Goal: Task Accomplishment & Management: Complete application form

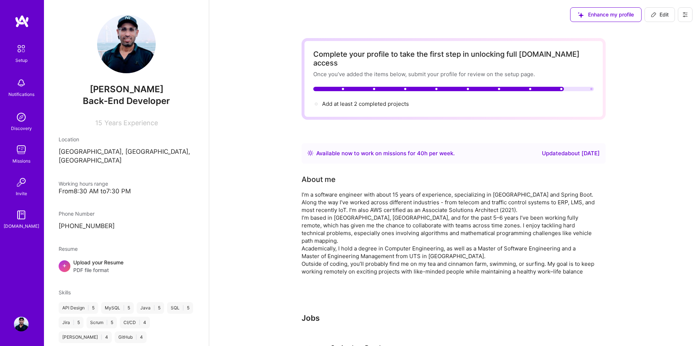
click at [156, 210] on div "Phone Number" at bounding box center [127, 214] width 136 height 8
click at [654, 13] on icon at bounding box center [654, 15] width 6 height 6
select select "AU"
select select "Right Now"
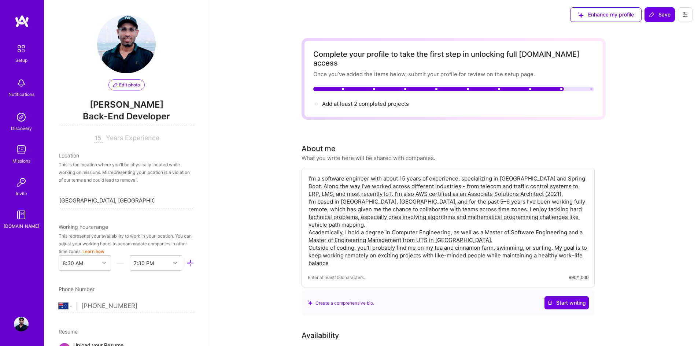
scroll to position [255, 0]
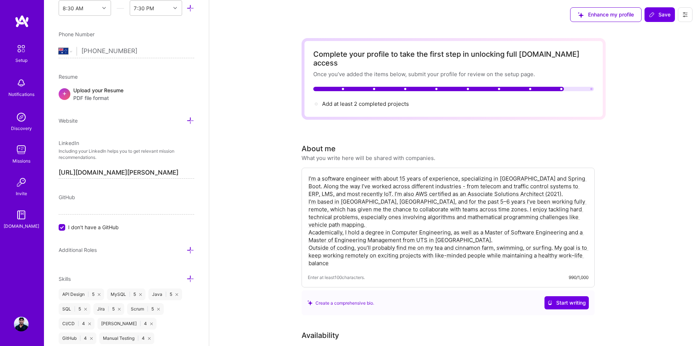
click at [420, 211] on textarea "I’m a software engineer with about 15 years of experience, specializing in [GEO…" at bounding box center [448, 221] width 281 height 94
type textarea "I’m a software engineer with about 15 years of experience, specializing in [GEO…"
click at [661, 18] on span "Save" at bounding box center [660, 14] width 22 height 7
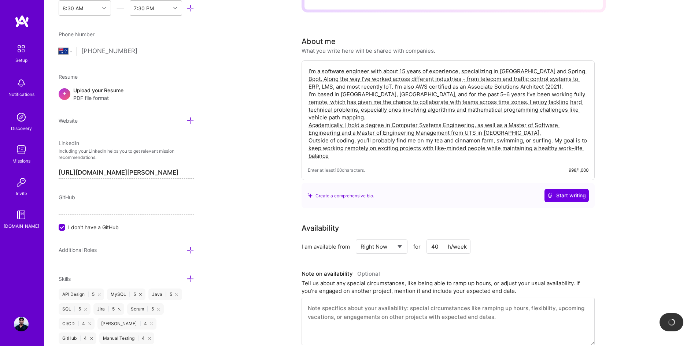
scroll to position [147, 0]
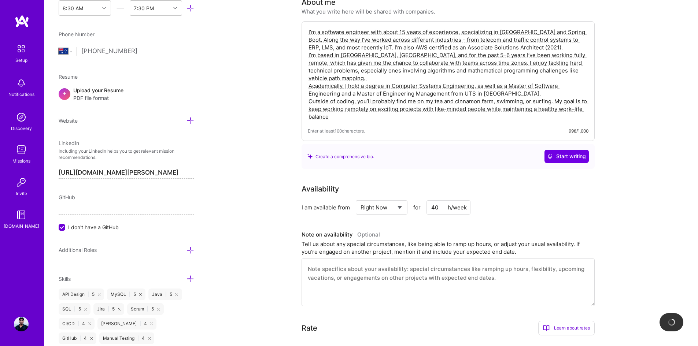
click at [406, 200] on div "Select... Right Now Future Date Not Available" at bounding box center [382, 207] width 52 height 14
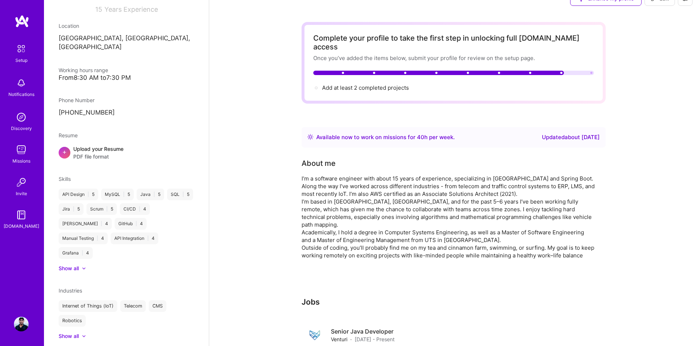
scroll to position [0, 0]
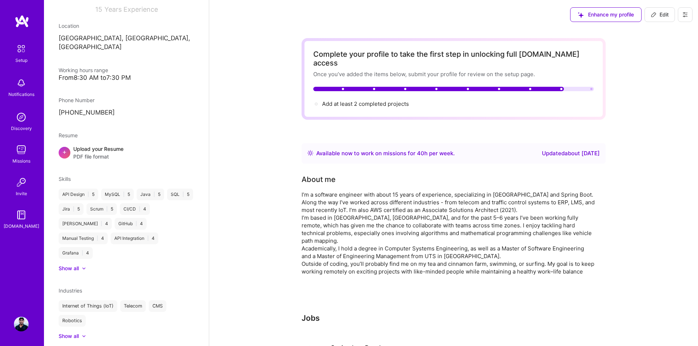
click at [656, 18] on span "Edit" at bounding box center [660, 14] width 18 height 7
select select "AU"
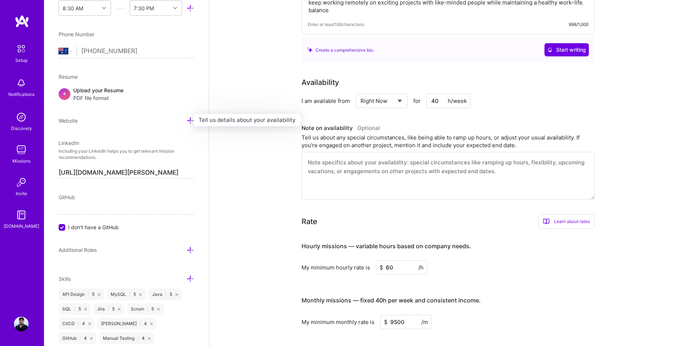
scroll to position [256, 0]
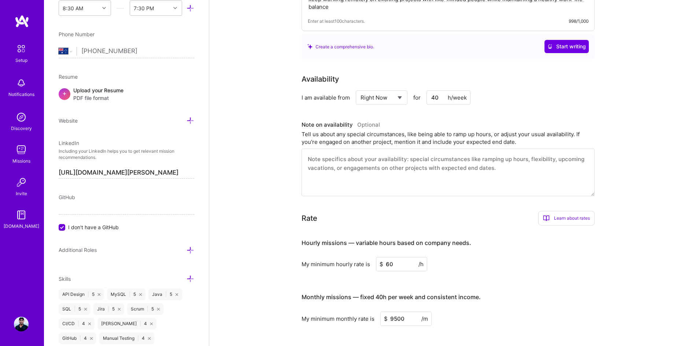
click at [395, 89] on select "Select... Right Now Future Date Not Available" at bounding box center [382, 97] width 42 height 19
select select "Future Date"
click at [361, 88] on select "Select... Right Now Future Date Not Available" at bounding box center [382, 97] width 42 height 19
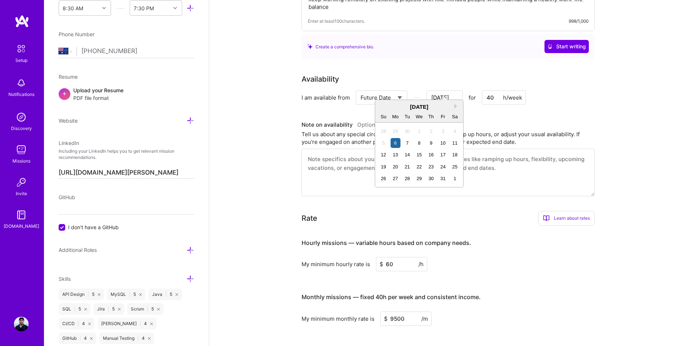
click at [431, 91] on input "[DATE]" at bounding box center [445, 98] width 36 height 14
click at [455, 176] on div "1" at bounding box center [455, 179] width 10 height 10
type input "[DATE]"
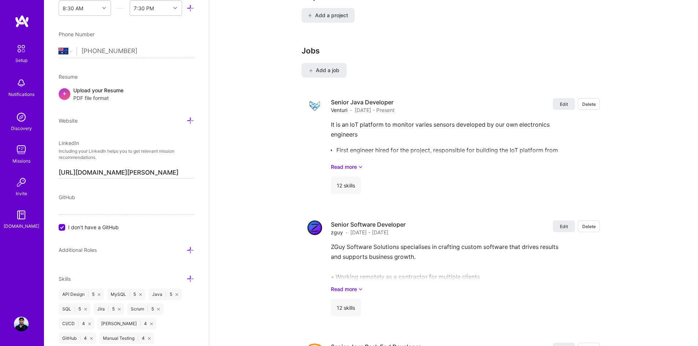
scroll to position [623, 0]
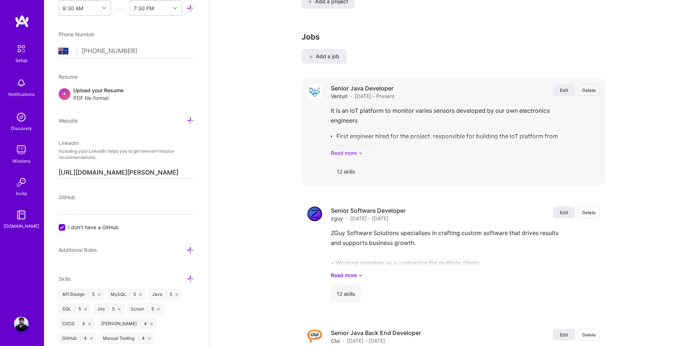
click at [356, 149] on link "Read more" at bounding box center [465, 153] width 269 height 8
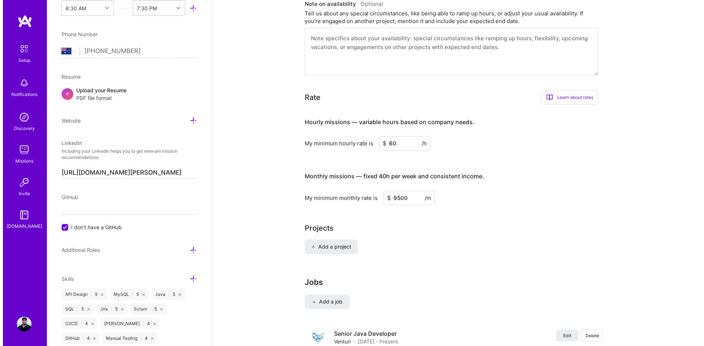
scroll to position [422, 0]
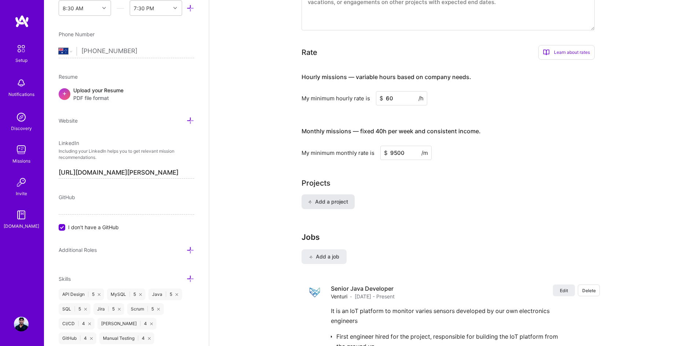
click at [337, 197] on button "Add a project" at bounding box center [328, 202] width 53 height 15
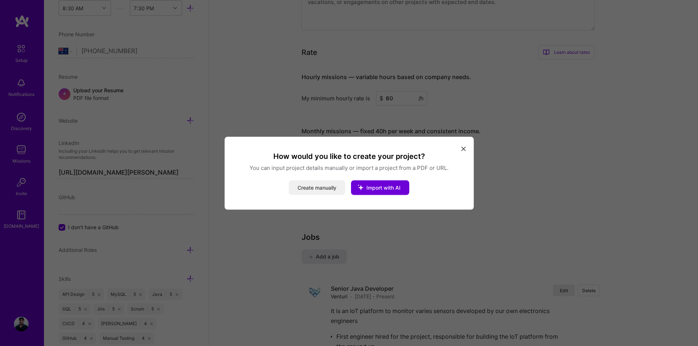
click at [325, 184] on button "Create manually" at bounding box center [317, 187] width 56 height 15
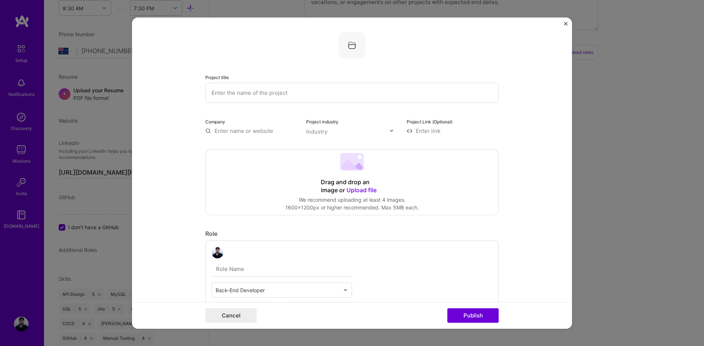
click at [249, 94] on input "text" at bounding box center [351, 92] width 293 height 20
type input "Trevolin"
click at [248, 129] on input "text" at bounding box center [251, 131] width 92 height 8
type input "Trevolin"
click at [251, 145] on div "Trevolin" at bounding box center [259, 147] width 27 height 13
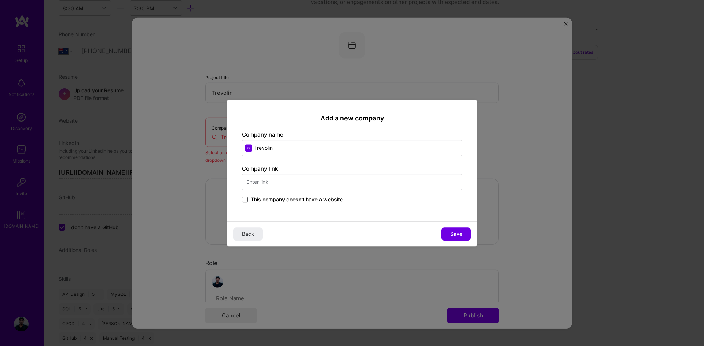
click at [243, 198] on span at bounding box center [245, 200] width 6 height 6
click at [0, 0] on input "This company doesn't have a website" at bounding box center [0, 0] width 0 height 0
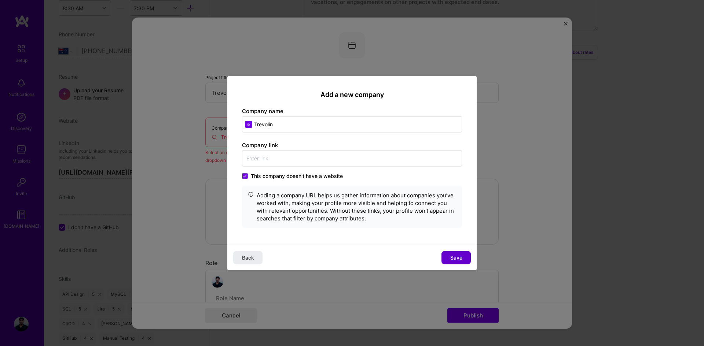
click at [447, 257] on button "Save" at bounding box center [455, 257] width 29 height 13
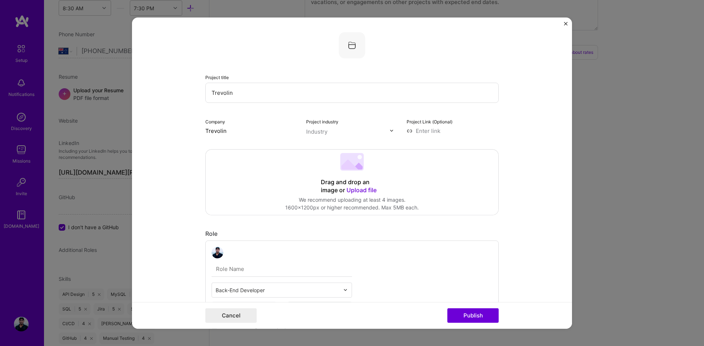
click at [324, 136] on div at bounding box center [348, 131] width 84 height 9
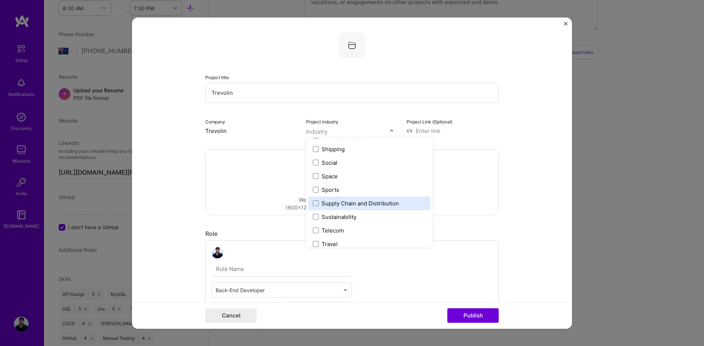
scroll to position [1521, 0]
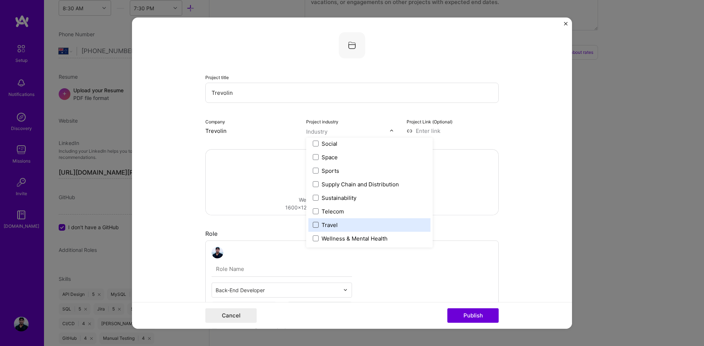
click at [313, 225] on span at bounding box center [316, 225] width 6 height 6
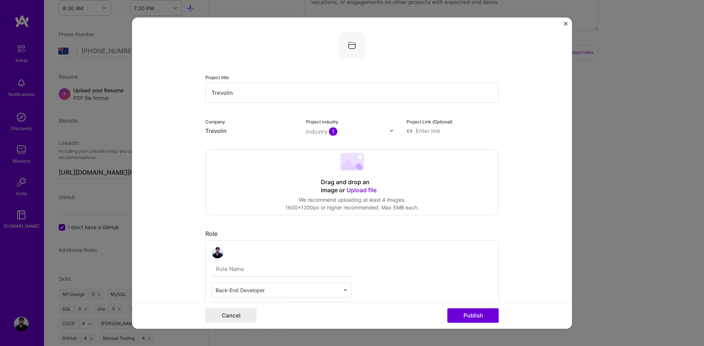
click at [466, 193] on div "Drag and drop an image or Upload file Upload file We recommend uploading at lea…" at bounding box center [352, 182] width 292 height 65
click at [355, 167] on icon at bounding box center [357, 166] width 11 height 7
click at [351, 192] on span "Upload file" at bounding box center [361, 189] width 30 height 7
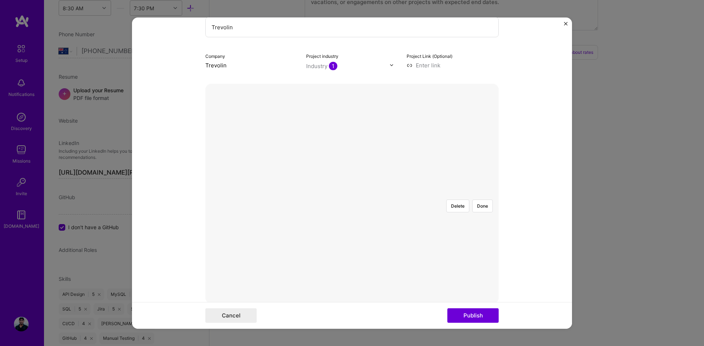
scroll to position [73, 0]
click at [567, 263] on form "Project title Trevolin Company Trevolin Project industry Industry 1 Project Lin…" at bounding box center [352, 173] width 440 height 312
click at [459, 192] on button "Delete" at bounding box center [457, 198] width 23 height 13
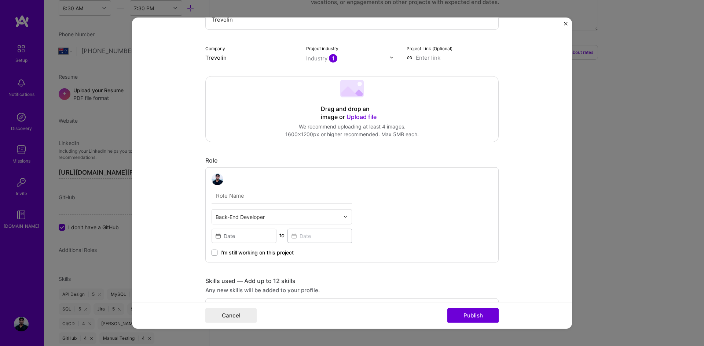
click at [366, 118] on span "Upload file" at bounding box center [361, 116] width 30 height 7
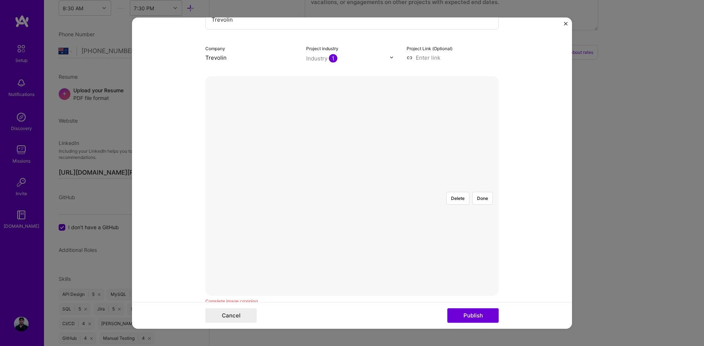
click at [586, 283] on div "Project title Trevolin Company Trevolin Project industry Industry 1 Project Lin…" at bounding box center [352, 173] width 704 height 346
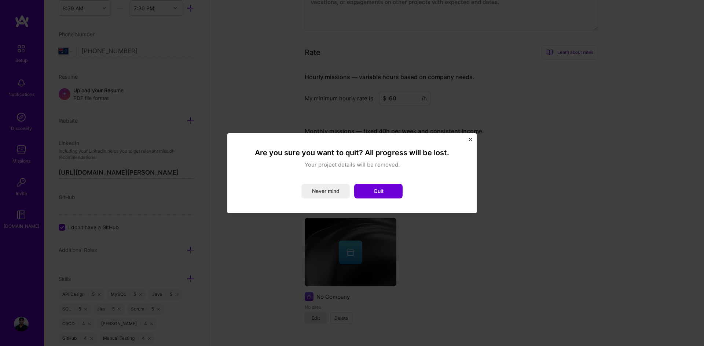
click at [471, 138] on img "Close" at bounding box center [470, 140] width 4 height 4
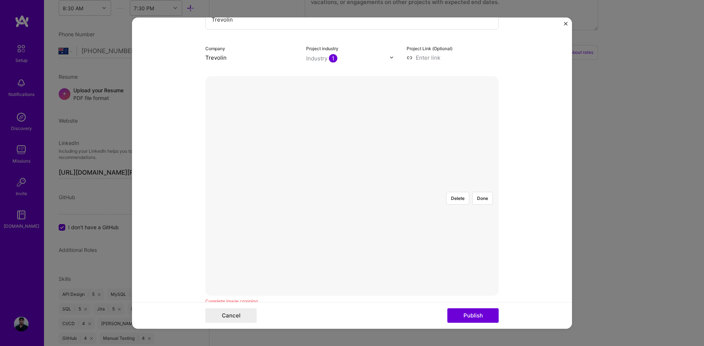
click at [398, 186] on div at bounding box center [430, 245] width 157 height 118
click at [241, 314] on button "Cancel" at bounding box center [230, 316] width 51 height 15
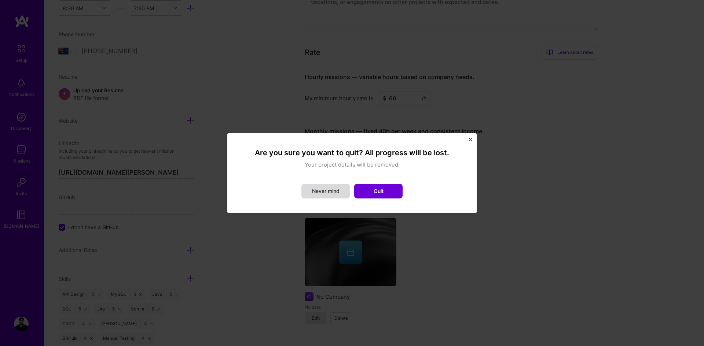
click at [338, 192] on button "Never mind" at bounding box center [325, 191] width 48 height 15
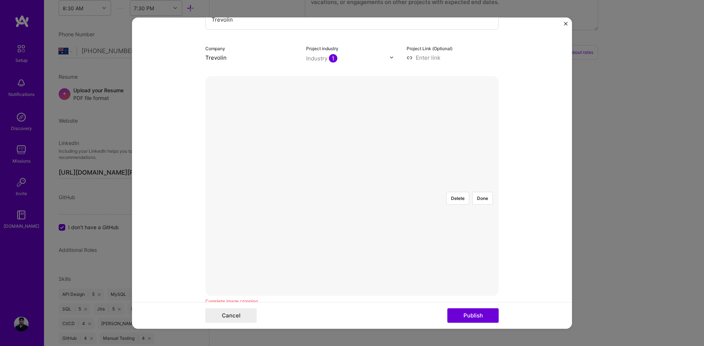
click at [566, 23] on img "Close" at bounding box center [566, 24] width 4 height 4
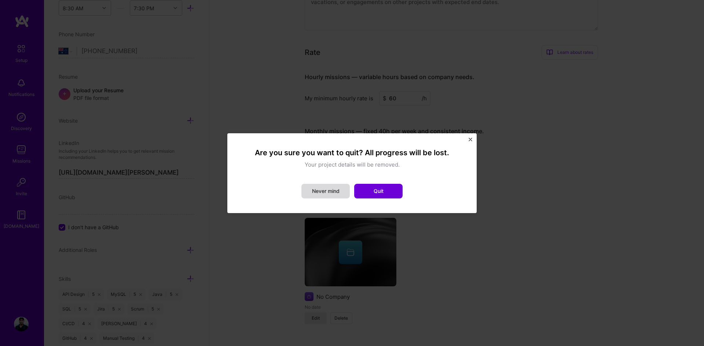
click at [344, 191] on button "Never mind" at bounding box center [325, 191] width 48 height 15
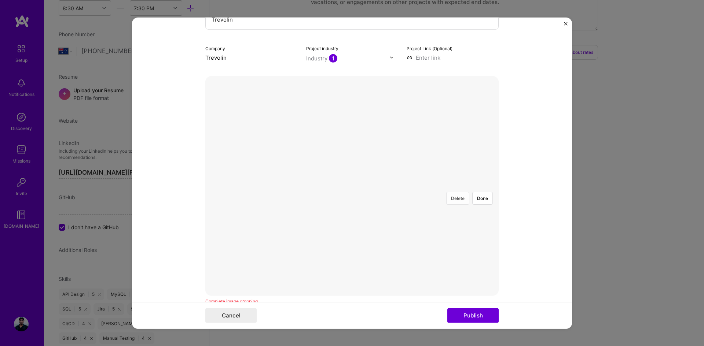
click at [461, 192] on button "Delete" at bounding box center [457, 198] width 23 height 13
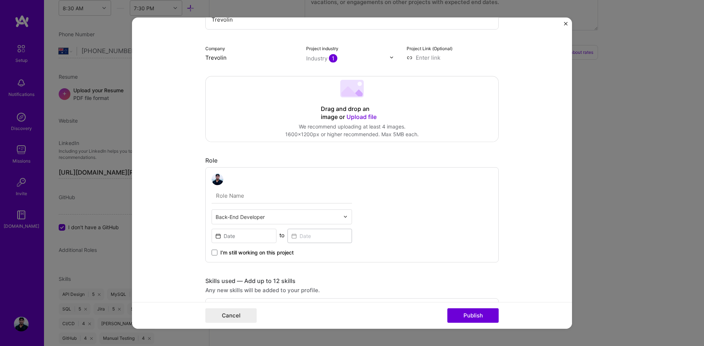
click at [361, 117] on span "Upload file" at bounding box center [361, 116] width 30 height 7
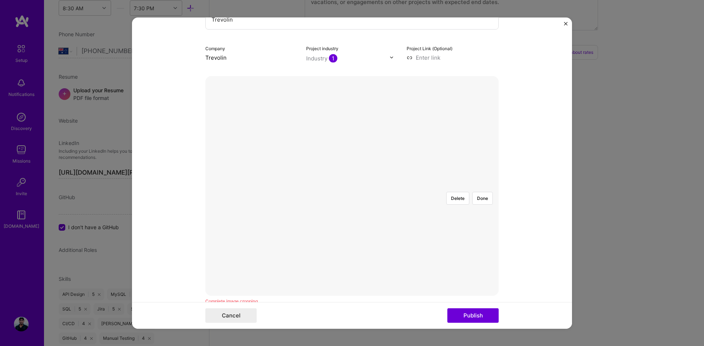
click at [366, 218] on div "Delete Done" at bounding box center [351, 186] width 293 height 220
click at [350, 164] on div "Delete Done" at bounding box center [351, 186] width 293 height 220
click at [357, 165] on div "Delete Done" at bounding box center [351, 186] width 293 height 220
click at [460, 192] on button "Delete" at bounding box center [457, 198] width 23 height 13
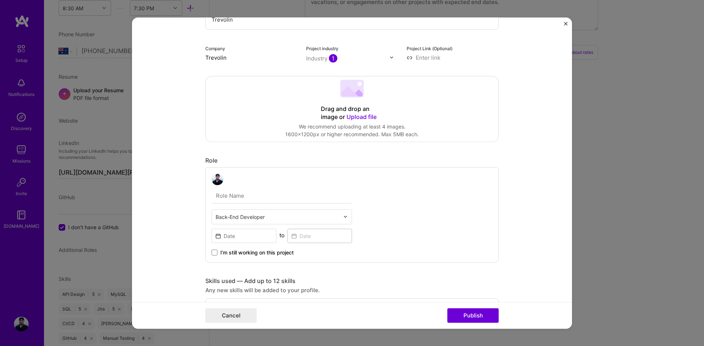
click at [362, 117] on span "Upload file" at bounding box center [361, 116] width 30 height 7
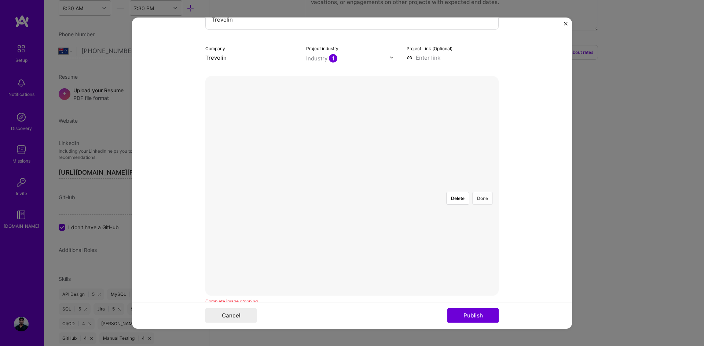
click at [476, 192] on button "Done" at bounding box center [482, 198] width 21 height 13
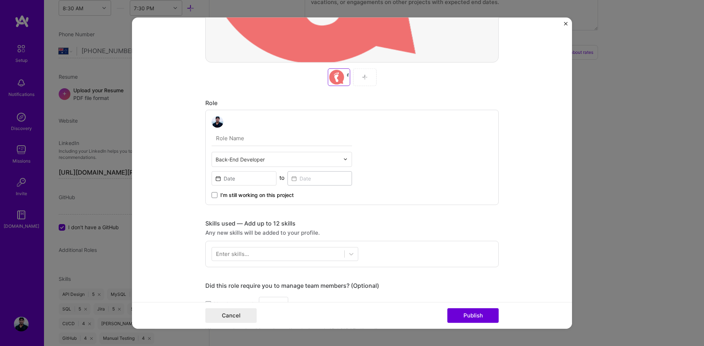
scroll to position [330, 0]
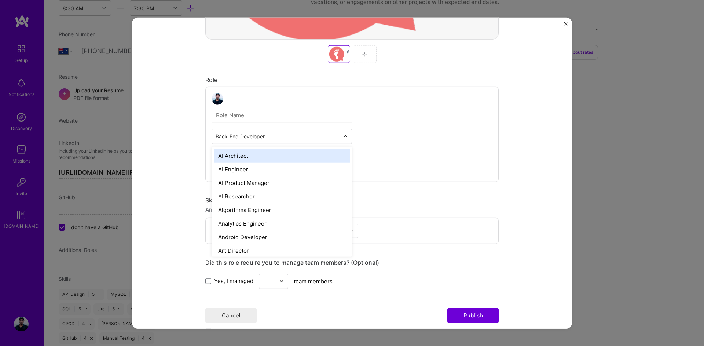
click at [343, 137] on img at bounding box center [345, 136] width 4 height 4
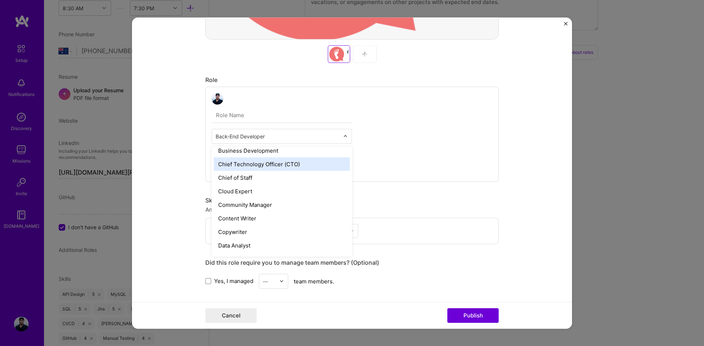
click at [291, 165] on div "Chief Technology Officer (CTO)" at bounding box center [282, 164] width 136 height 14
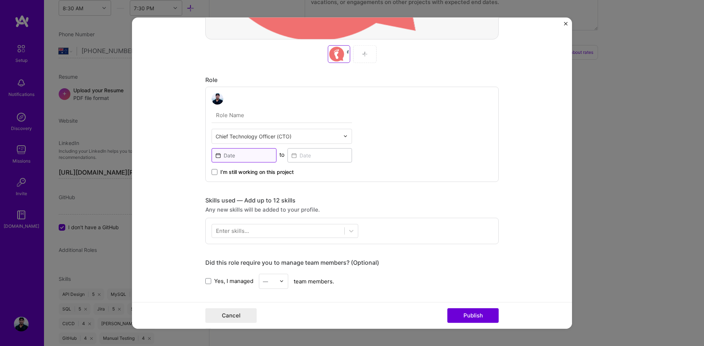
click at [252, 152] on input at bounding box center [243, 155] width 65 height 14
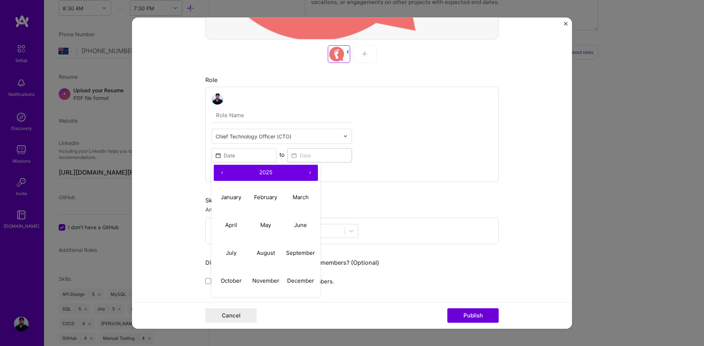
click at [253, 173] on button "2025" at bounding box center [266, 173] width 72 height 16
click at [218, 174] on button "‹" at bounding box center [222, 173] width 16 height 16
click at [295, 252] on button "2019" at bounding box center [300, 253] width 35 height 28
click at [234, 280] on abbr "October" at bounding box center [231, 280] width 21 height 7
type input "[DATE]"
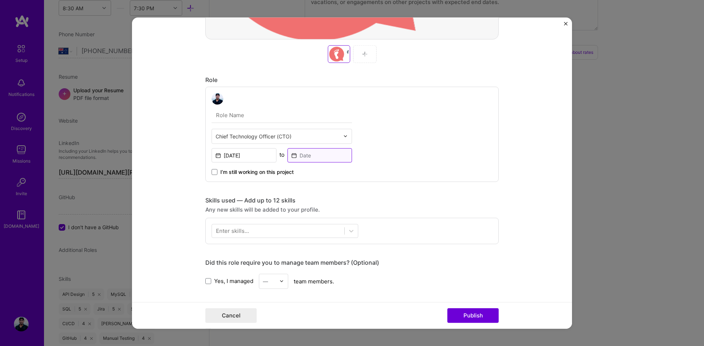
click at [317, 158] on input at bounding box center [319, 155] width 65 height 14
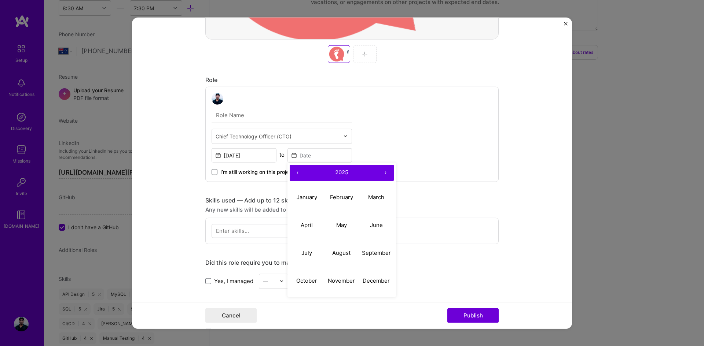
click at [296, 171] on button "‹" at bounding box center [297, 173] width 16 height 16
click at [294, 170] on button "‹" at bounding box center [297, 173] width 16 height 16
click at [310, 282] on abbr "October" at bounding box center [306, 280] width 21 height 7
type input "[DATE]"
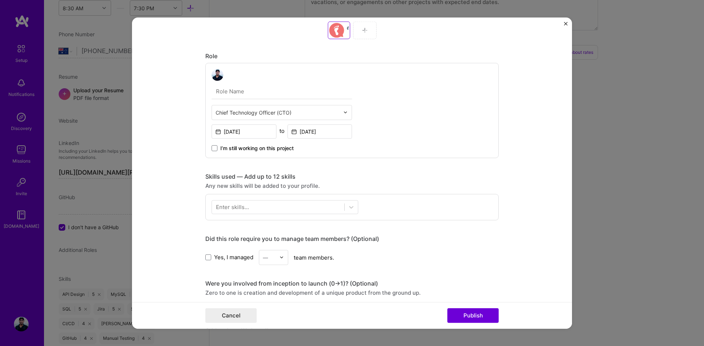
scroll to position [403, 0]
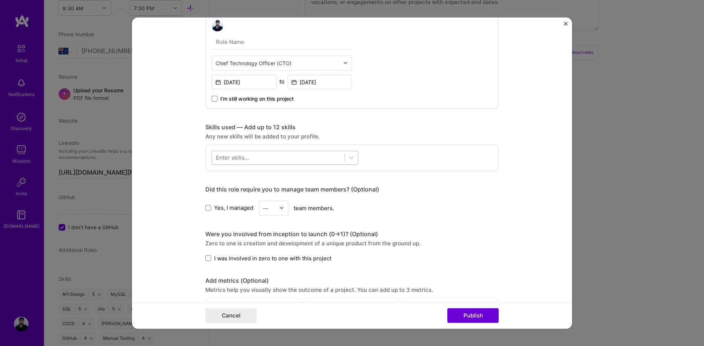
click at [311, 159] on div at bounding box center [278, 158] width 132 height 12
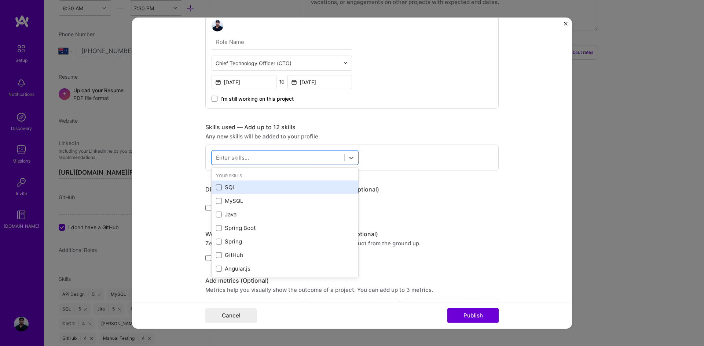
click at [218, 189] on span at bounding box center [219, 188] width 6 height 6
click at [0, 0] on input "checkbox" at bounding box center [0, 0] width 0 height 0
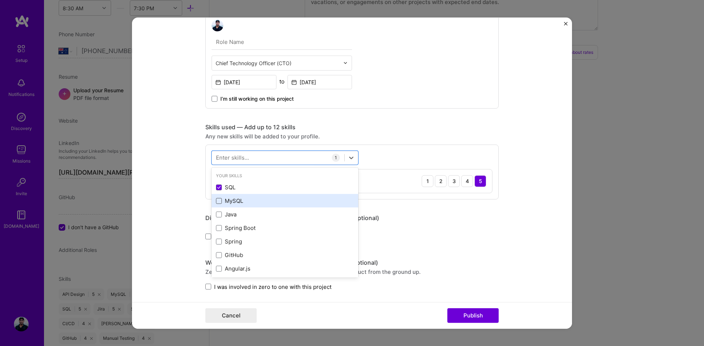
click at [217, 201] on span at bounding box center [219, 201] width 6 height 6
click at [0, 0] on input "checkbox" at bounding box center [0, 0] width 0 height 0
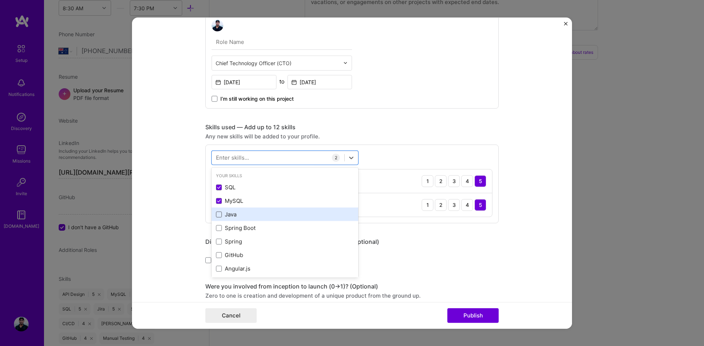
click at [217, 215] on span at bounding box center [219, 215] width 6 height 6
click at [0, 0] on input "checkbox" at bounding box center [0, 0] width 0 height 0
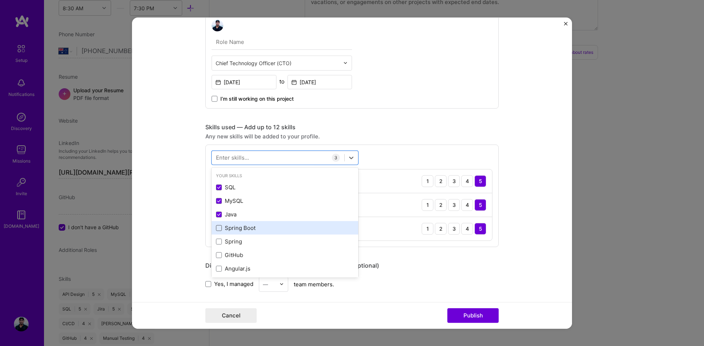
click at [216, 228] on span at bounding box center [219, 228] width 6 height 6
click at [0, 0] on input "checkbox" at bounding box center [0, 0] width 0 height 0
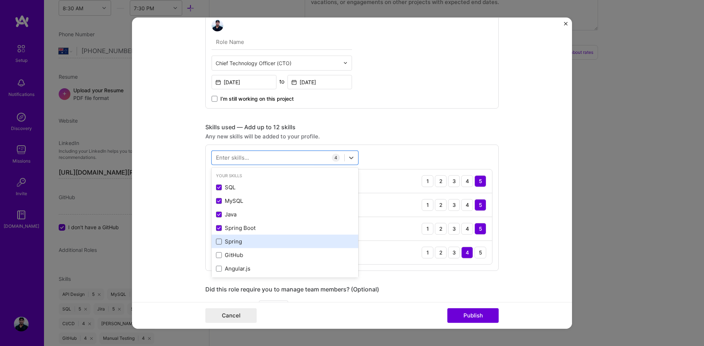
click at [216, 240] on span at bounding box center [219, 242] width 6 height 6
click at [0, 0] on input "checkbox" at bounding box center [0, 0] width 0 height 0
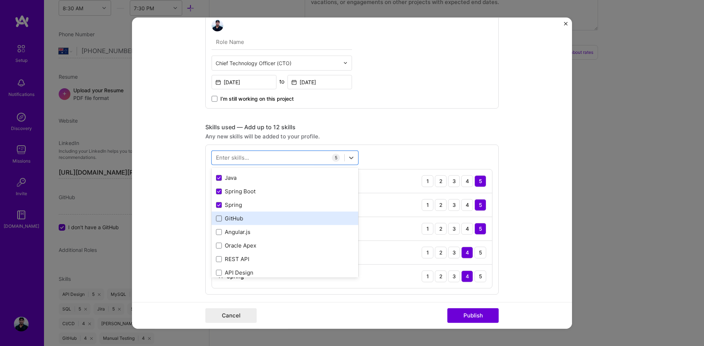
click at [218, 220] on span at bounding box center [219, 219] width 6 height 6
click at [0, 0] on input "checkbox" at bounding box center [0, 0] width 0 height 0
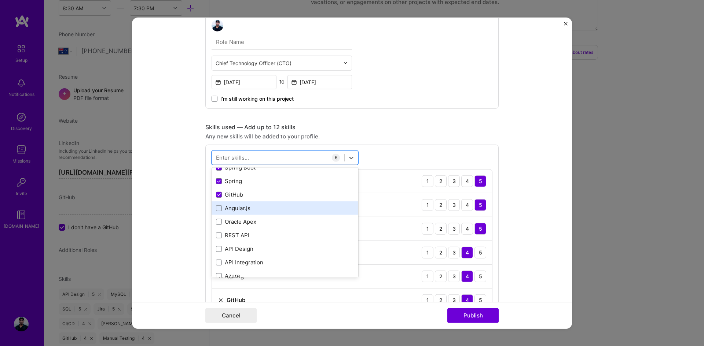
scroll to position [73, 0]
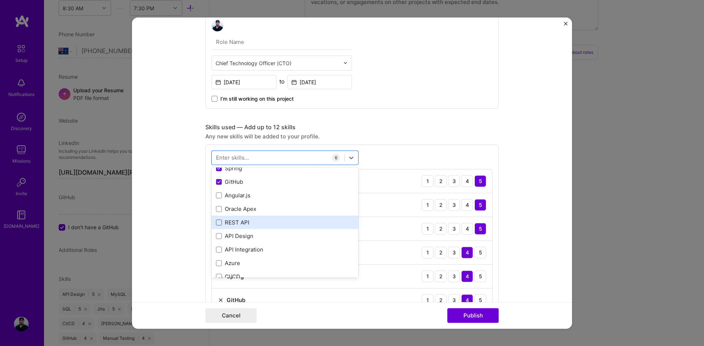
click at [216, 224] on span at bounding box center [219, 223] width 6 height 6
click at [0, 0] on input "checkbox" at bounding box center [0, 0] width 0 height 0
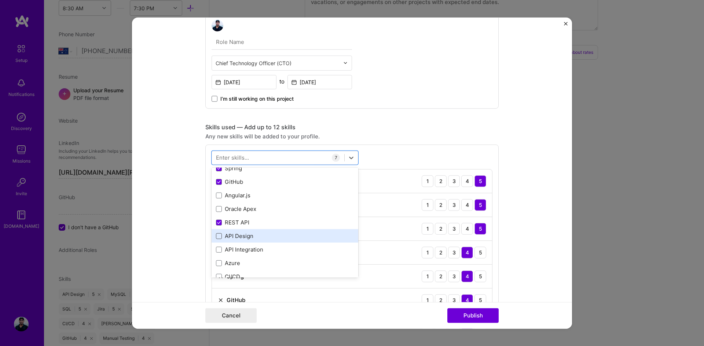
click at [216, 234] on span at bounding box center [219, 236] width 6 height 6
click at [0, 0] on input "checkbox" at bounding box center [0, 0] width 0 height 0
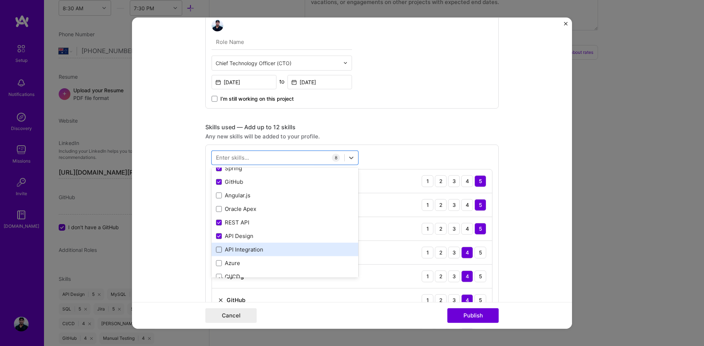
click at [218, 249] on span at bounding box center [219, 250] width 6 height 6
click at [0, 0] on input "checkbox" at bounding box center [0, 0] width 0 height 0
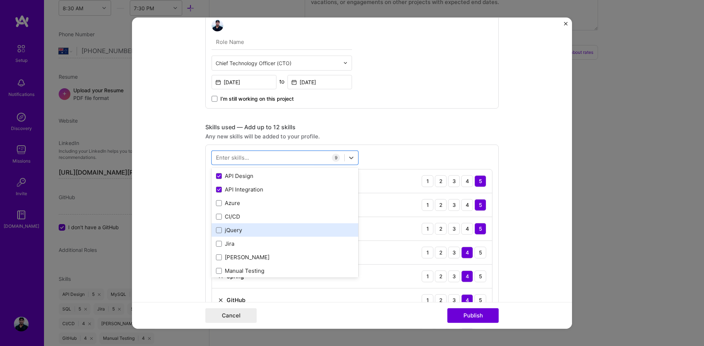
scroll to position [147, 0]
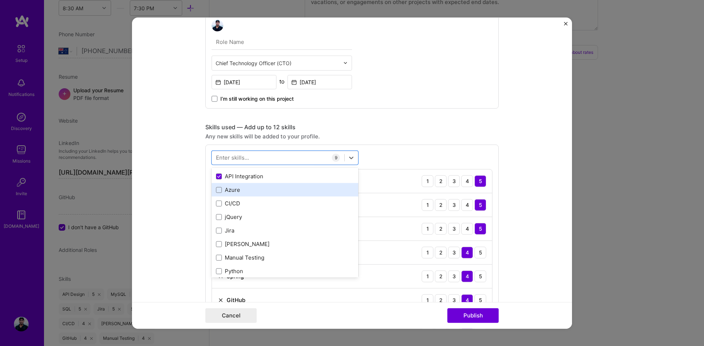
click at [218, 193] on div "Azure" at bounding box center [285, 190] width 138 height 8
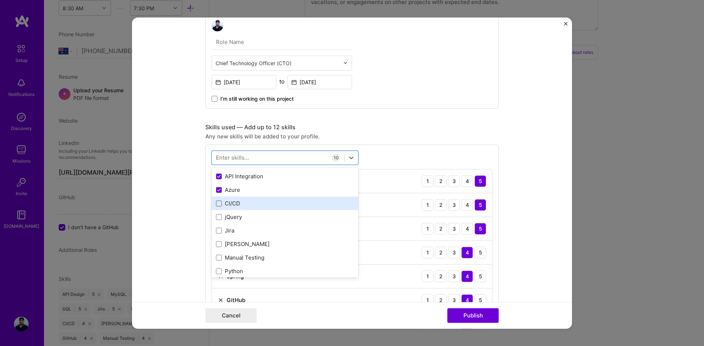
click at [216, 205] on span at bounding box center [219, 204] width 6 height 6
click at [0, 0] on input "checkbox" at bounding box center [0, 0] width 0 height 0
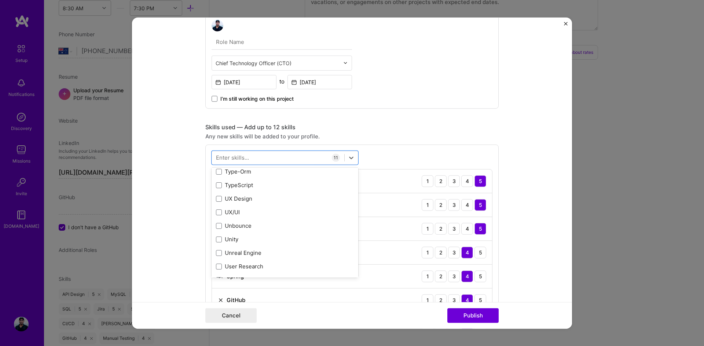
scroll to position [4727, 0]
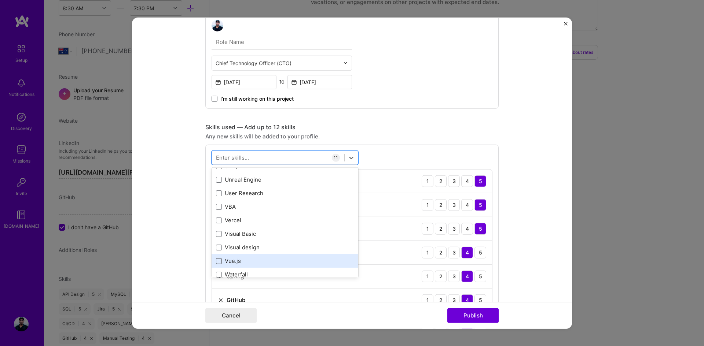
click at [217, 261] on span at bounding box center [219, 261] width 6 height 6
click at [0, 0] on input "checkbox" at bounding box center [0, 0] width 0 height 0
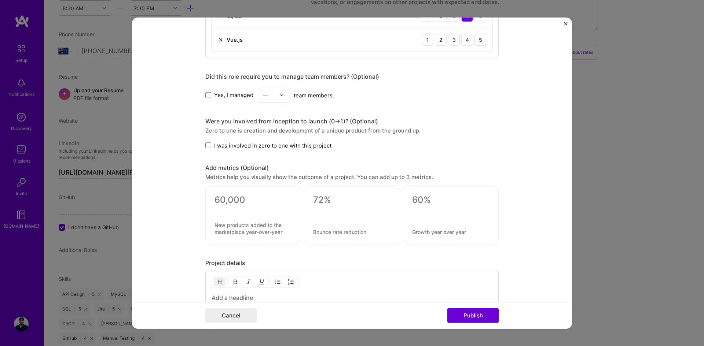
scroll to position [806, 0]
click at [207, 146] on span at bounding box center [208, 146] width 6 height 6
click at [0, 0] on input "I was involved in zero to one with this project" at bounding box center [0, 0] width 0 height 0
click at [205, 95] on span at bounding box center [208, 96] width 6 height 6
click at [0, 0] on input "Yes, I managed" at bounding box center [0, 0] width 0 height 0
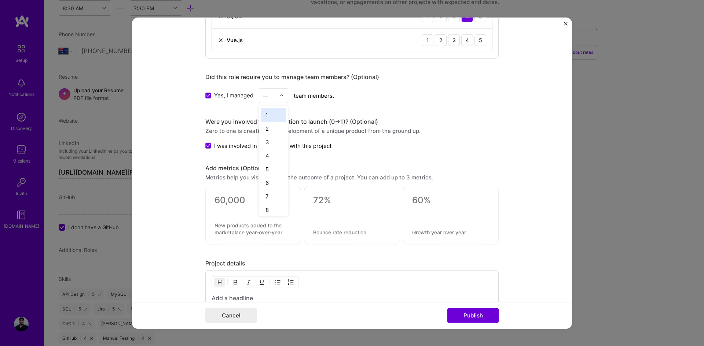
click at [272, 94] on input "text" at bounding box center [269, 96] width 13 height 8
click at [267, 127] on div "2" at bounding box center [273, 129] width 25 height 14
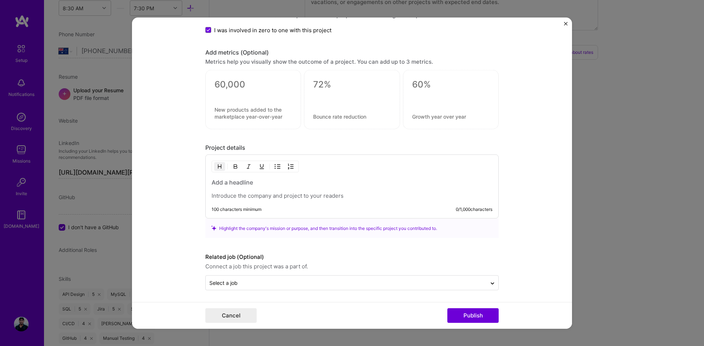
scroll to position [923, 0]
click at [253, 180] on h3 at bounding box center [351, 181] width 281 height 8
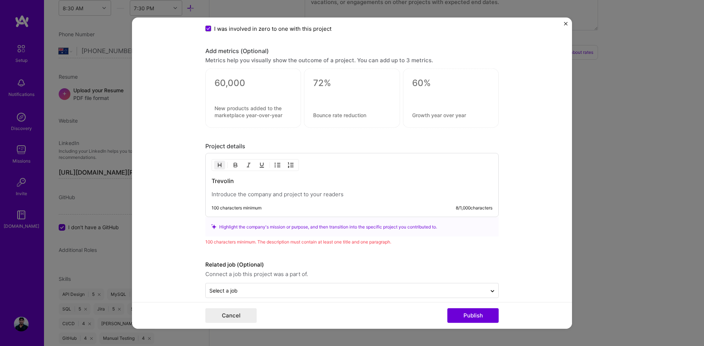
click at [242, 197] on p at bounding box center [351, 194] width 281 height 7
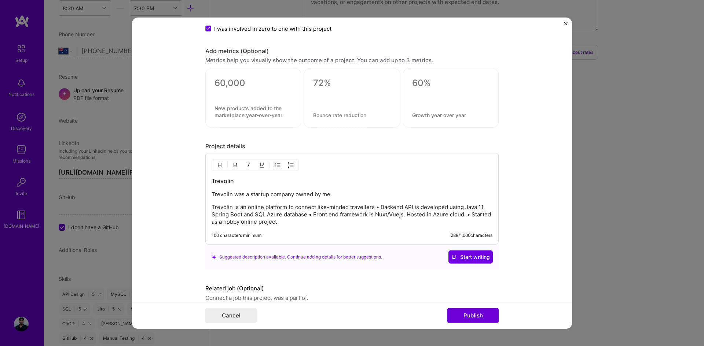
click at [226, 208] on p "Trevolin is an online platform to connect like-minded travellers • Backend API …" at bounding box center [351, 215] width 281 height 22
click at [359, 205] on p "It is an online platform to connect like-minded travelers • Backend API is deve…" at bounding box center [351, 215] width 281 height 22
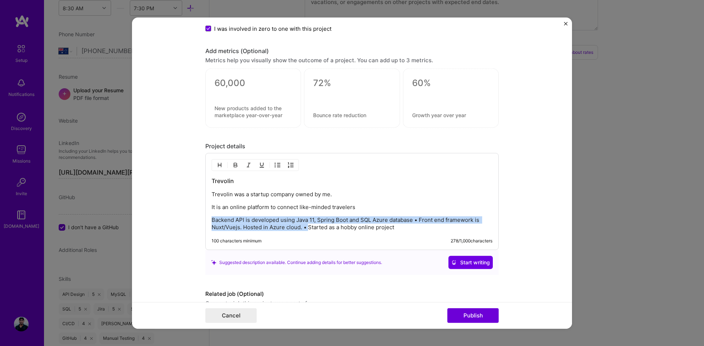
drag, startPoint x: 305, startPoint y: 228, endPoint x: 208, endPoint y: 214, distance: 97.7
click at [208, 214] on div "Trevolin Trevolin was a startup company owned by me. It is an online platform t…" at bounding box center [351, 201] width 293 height 97
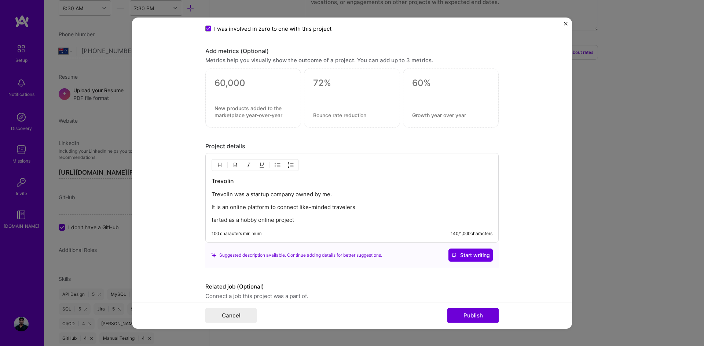
click at [366, 204] on p "It is an online platform to connect like-minded travelers" at bounding box center [351, 207] width 281 height 7
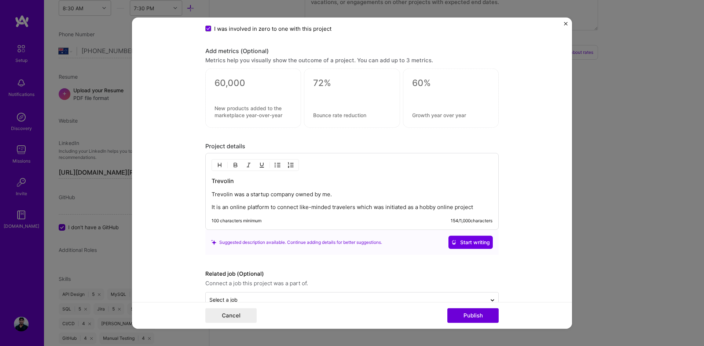
click at [477, 211] on p "It is an online platform to connect like-minded travelers which was initiated a…" at bounding box center [351, 207] width 281 height 7
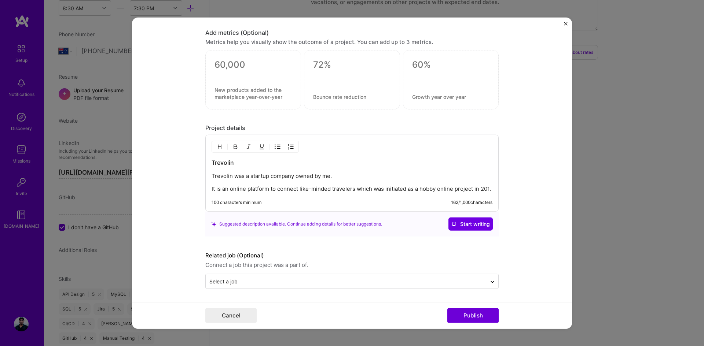
scroll to position [949, 0]
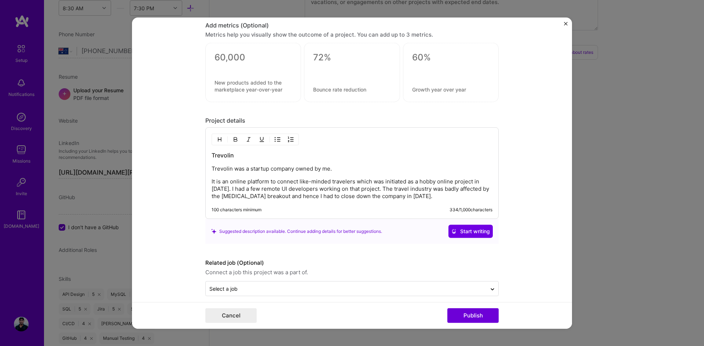
click at [333, 167] on p "Trevolin was a startup company owned by me." at bounding box center [351, 168] width 281 height 7
click at [414, 200] on p "It is an online platform to connect like-minded travelers which was initiated a…" at bounding box center [351, 189] width 281 height 22
click at [335, 170] on p "Trevolin was a startup company owned by me as travel enthusiast." at bounding box center [351, 168] width 281 height 7
click at [214, 185] on p "It is an online platform to connect like-minded travelers which was initiated a…" at bounding box center [351, 189] width 281 height 22
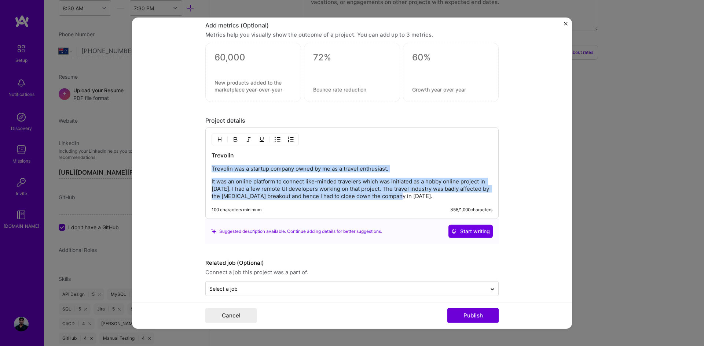
drag, startPoint x: 208, startPoint y: 169, endPoint x: 418, endPoint y: 199, distance: 211.3
click at [418, 199] on div "Trevolin Trevolin was a startup company owned by me as a travel enthusiast. It …" at bounding box center [351, 175] width 281 height 49
copy div "Trevolin was a startup company owned by me as a travel enthusiast. It was an on…"
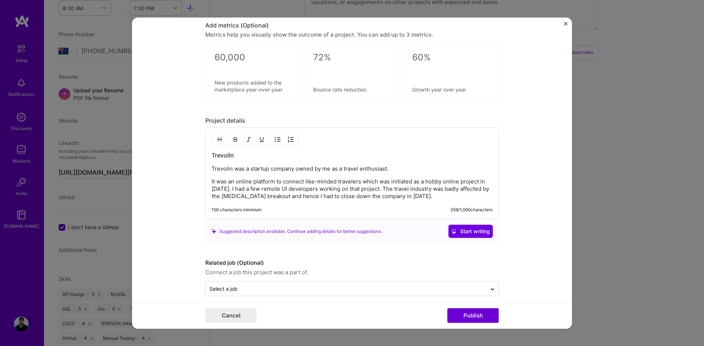
click at [290, 202] on div "Trevolin Trevolin was a startup company owned by me as a travel enthusiast. It …" at bounding box center [351, 174] width 293 height 92
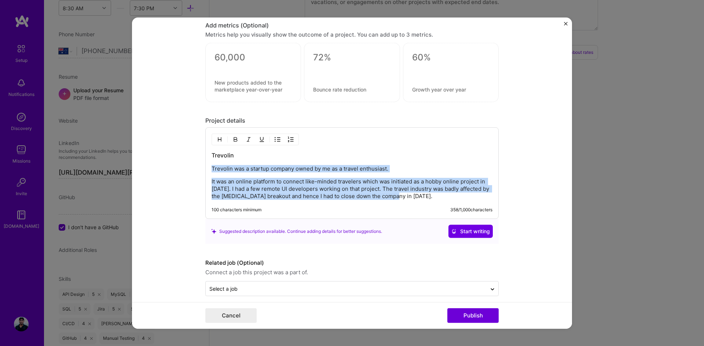
drag, startPoint x: 398, startPoint y: 198, endPoint x: 198, endPoint y: 168, distance: 201.9
click at [198, 168] on form "Project title Trevolin Company Trevolin Project industry Industry 1 Project Lin…" at bounding box center [352, 173] width 440 height 312
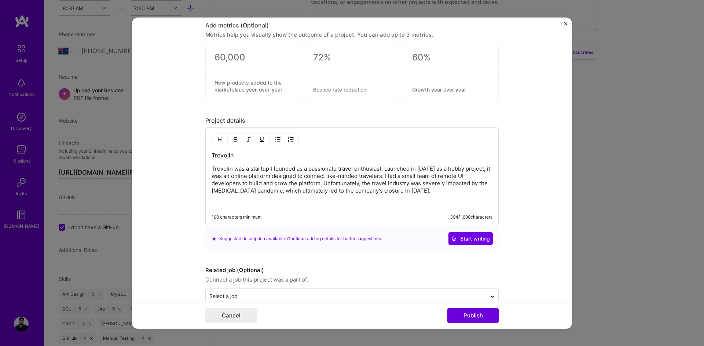
click at [404, 190] on p "Trevolin was a startup I founded as a passionate travel enthusiast. Launched in…" at bounding box center [351, 179] width 281 height 29
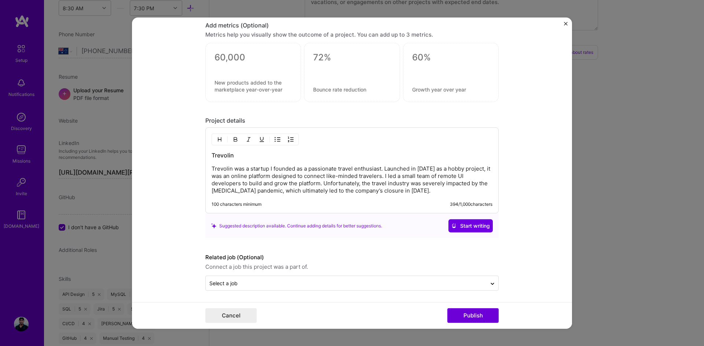
scroll to position [951, 0]
click at [485, 316] on button "Publish" at bounding box center [472, 316] width 51 height 15
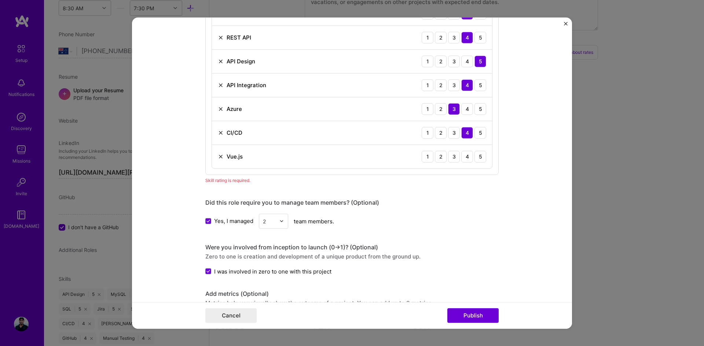
scroll to position [696, 0]
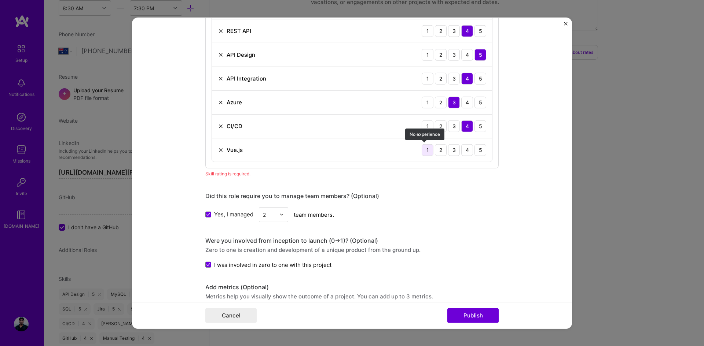
click at [429, 154] on div "1" at bounding box center [427, 150] width 12 height 12
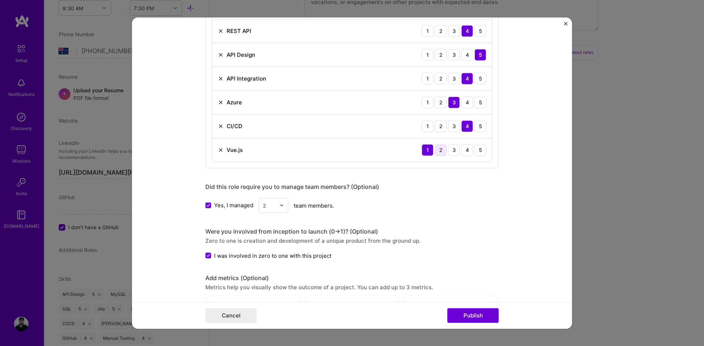
click at [436, 150] on div "2" at bounding box center [441, 150] width 12 height 12
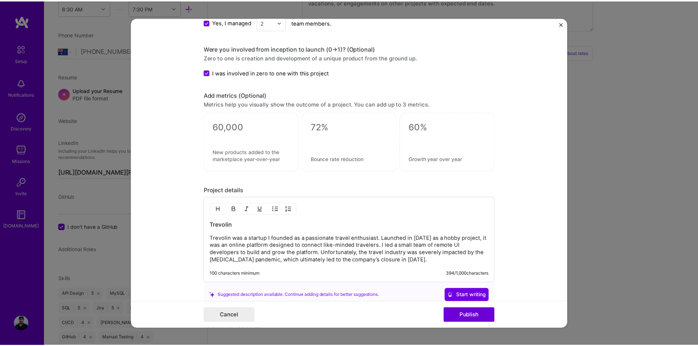
scroll to position [951, 0]
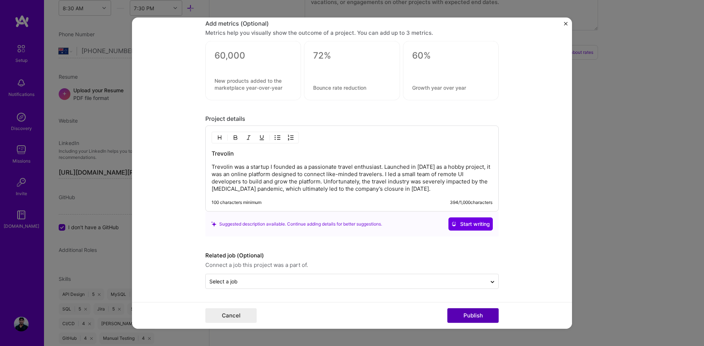
click at [477, 315] on button "Publish" at bounding box center [472, 316] width 51 height 15
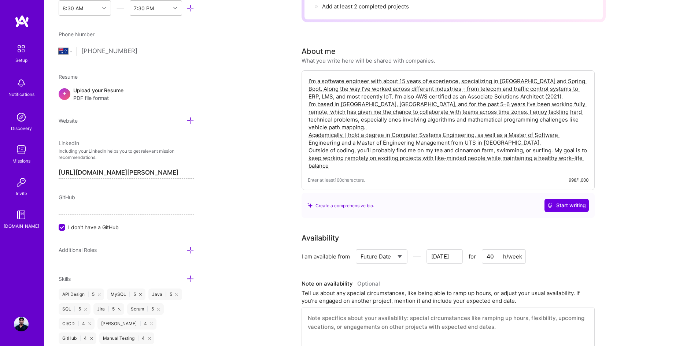
scroll to position [0, 0]
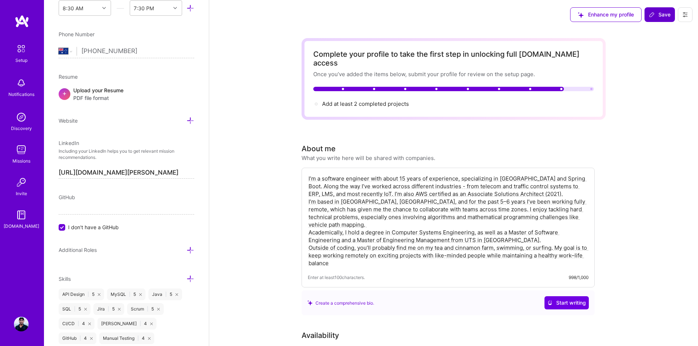
click at [669, 12] on span "Save" at bounding box center [660, 14] width 22 height 7
type input "[DATE]"
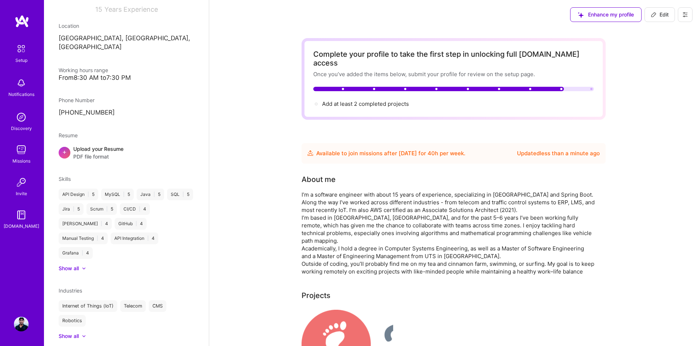
click at [662, 17] on span "Edit" at bounding box center [660, 14] width 18 height 7
select select "AU"
select select "Future Date"
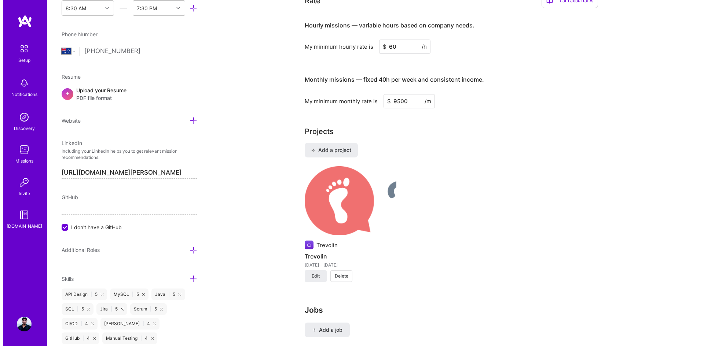
scroll to position [513, 0]
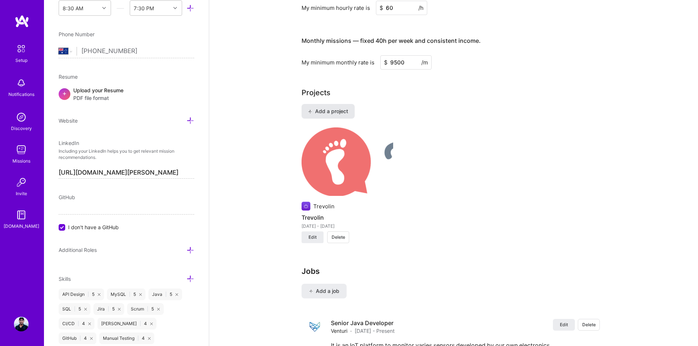
click at [339, 108] on span "Add a project" at bounding box center [328, 111] width 40 height 7
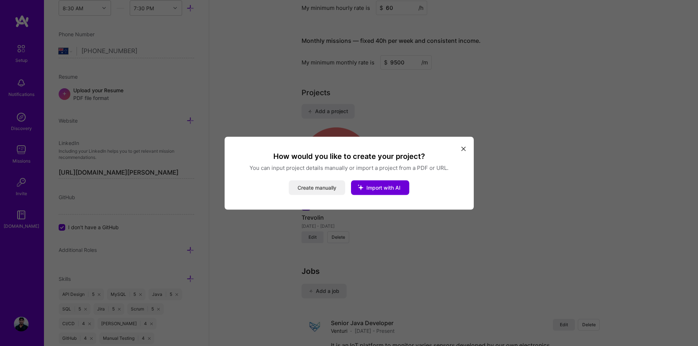
click at [321, 189] on button "Create manually" at bounding box center [317, 187] width 56 height 15
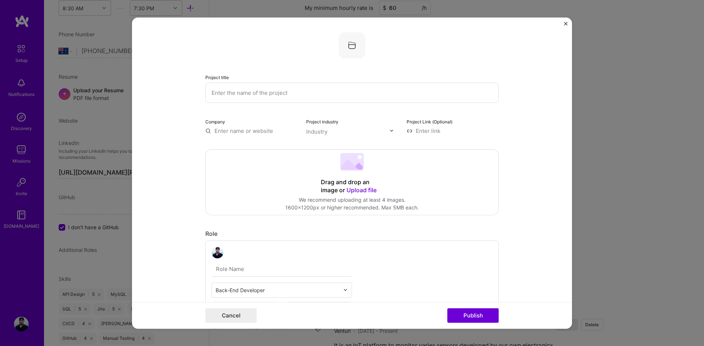
click at [290, 94] on input "text" at bounding box center [351, 92] width 293 height 20
paste input "Vehicle Trip Tracking System"
type input "Vehicle Trip Tracking System"
click at [254, 130] on input "text" at bounding box center [251, 131] width 92 height 8
type input "Venturi"
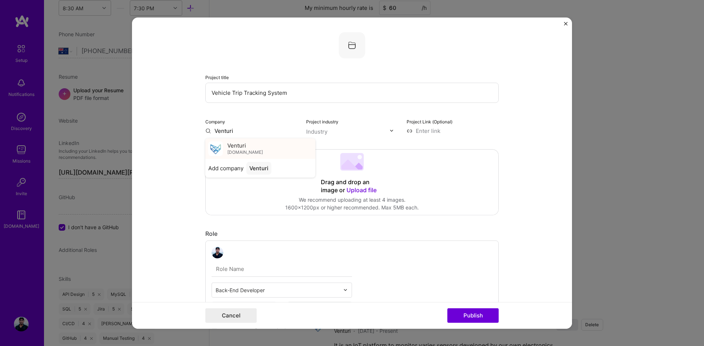
click at [243, 145] on span "Venturi" at bounding box center [236, 146] width 19 height 8
click at [323, 134] on div "Industry" at bounding box center [316, 132] width 21 height 8
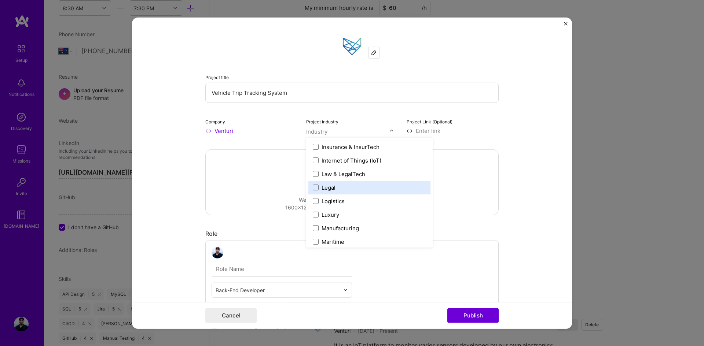
scroll to position [953, 0]
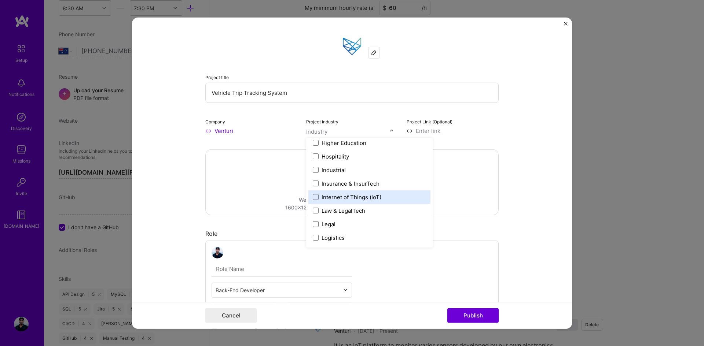
click at [344, 194] on div "Internet of Things (IoT)" at bounding box center [351, 197] width 60 height 8
click at [455, 190] on div "Drag and drop an image or Upload file Upload file We recommend uploading at lea…" at bounding box center [352, 182] width 292 height 65
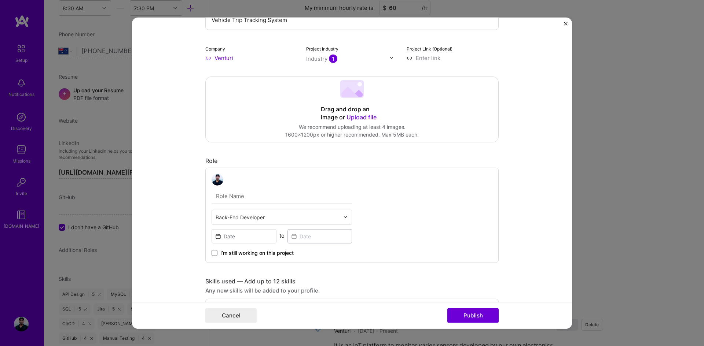
scroll to position [73, 0]
click at [235, 234] on input at bounding box center [243, 236] width 65 height 14
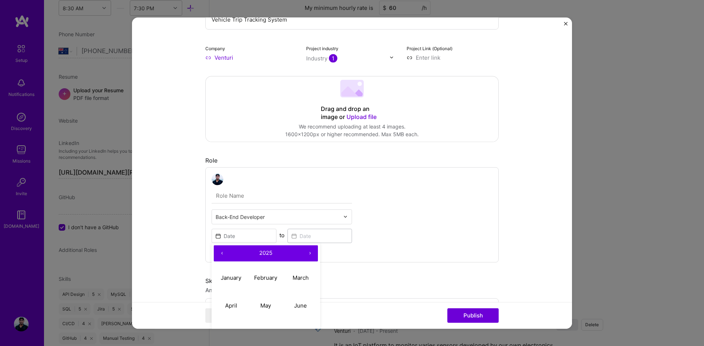
click at [219, 253] on button "‹" at bounding box center [222, 253] width 16 height 16
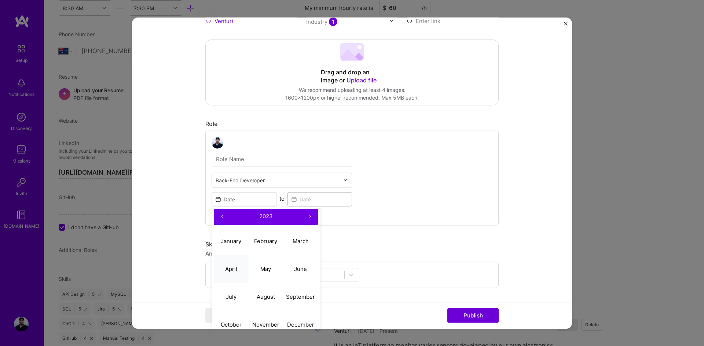
click at [228, 267] on abbr "April" at bounding box center [231, 269] width 12 height 7
type input "[DATE]"
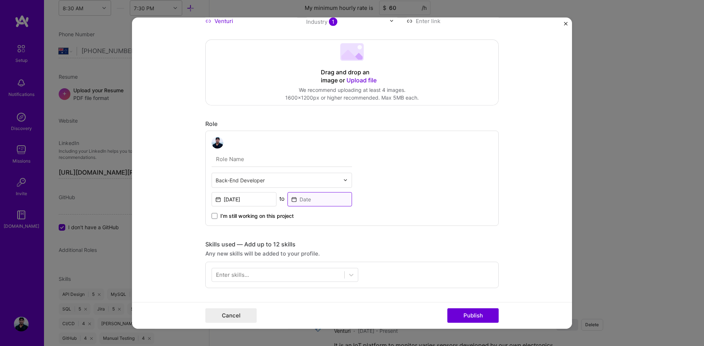
click at [315, 203] on input at bounding box center [319, 199] width 65 height 14
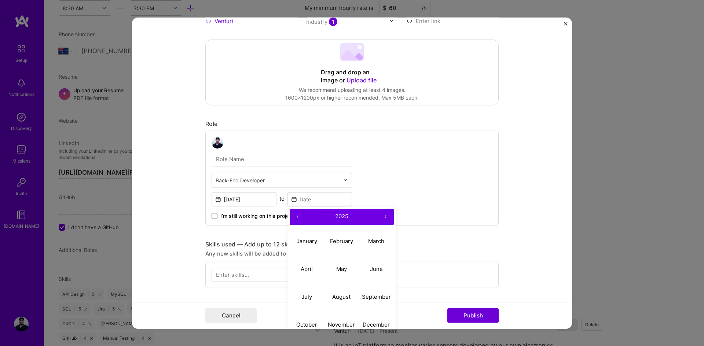
click at [299, 218] on button "‹" at bounding box center [297, 216] width 16 height 16
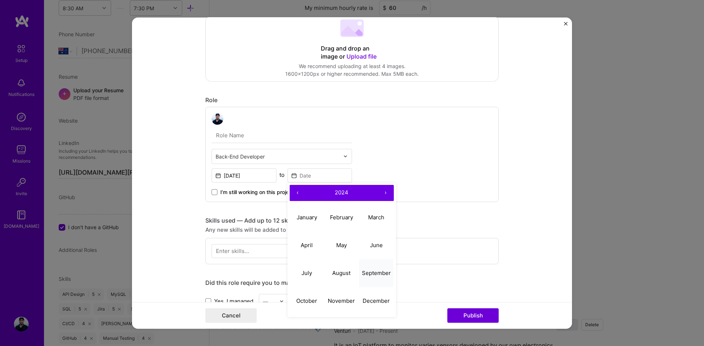
scroll to position [147, 0]
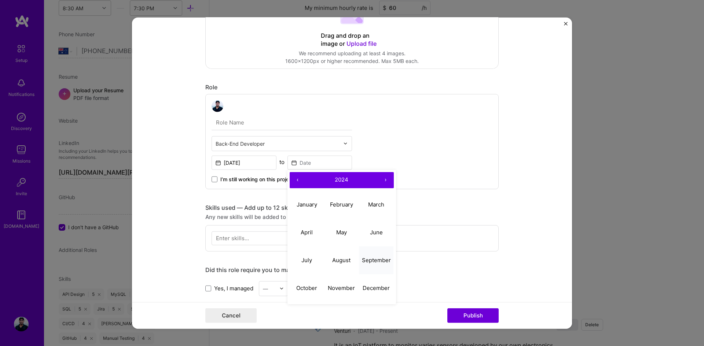
click at [362, 263] on abbr "September" at bounding box center [376, 260] width 29 height 7
type input "[DATE]"
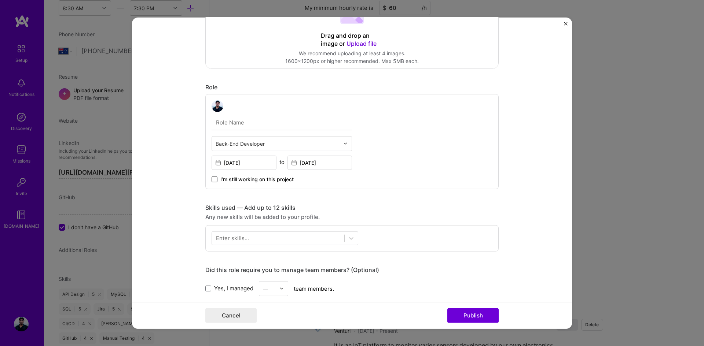
click at [211, 182] on span at bounding box center [214, 179] width 6 height 6
click at [0, 0] on input "I’m still working on this project" at bounding box center [0, 0] width 0 height 0
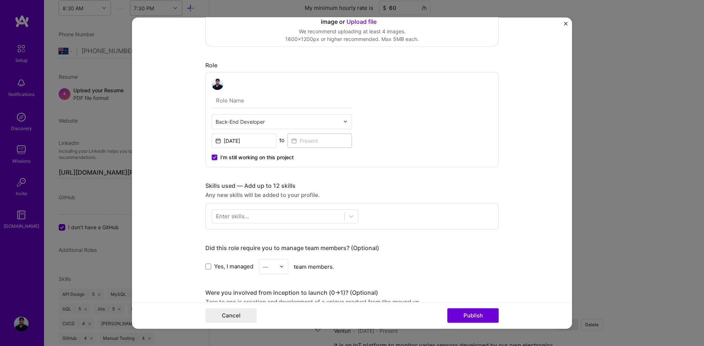
scroll to position [220, 0]
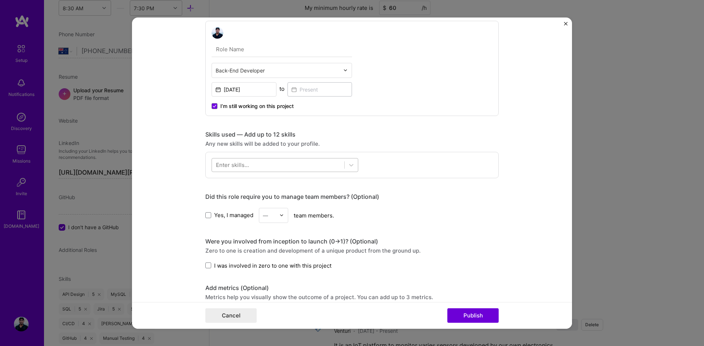
click at [325, 164] on div at bounding box center [278, 165] width 132 height 12
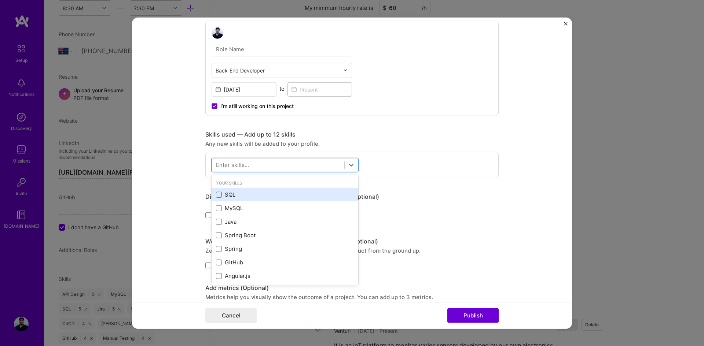
click at [216, 195] on span at bounding box center [219, 195] width 6 height 6
click at [0, 0] on input "checkbox" at bounding box center [0, 0] width 0 height 0
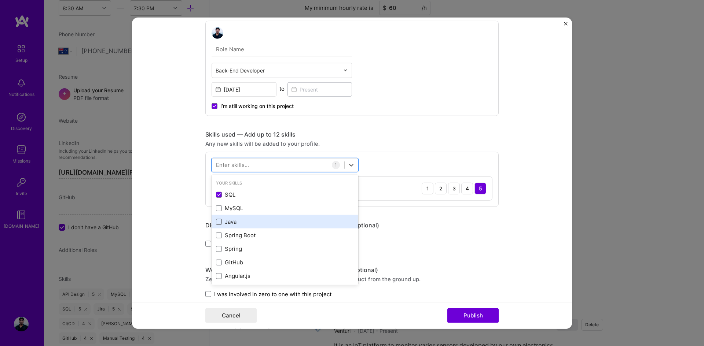
click at [216, 223] on span at bounding box center [219, 222] width 6 height 6
click at [0, 0] on input "checkbox" at bounding box center [0, 0] width 0 height 0
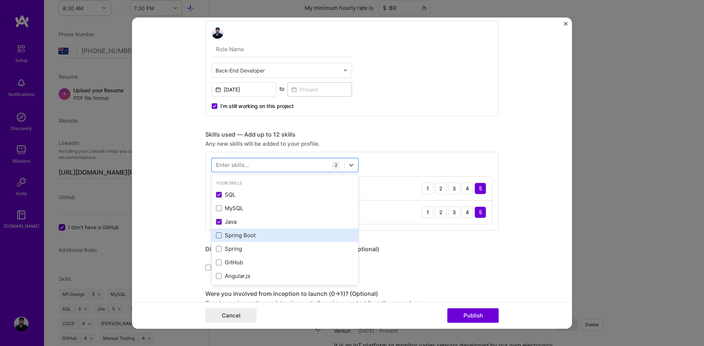
click at [216, 236] on span at bounding box center [219, 236] width 6 height 6
click at [0, 0] on input "checkbox" at bounding box center [0, 0] width 0 height 0
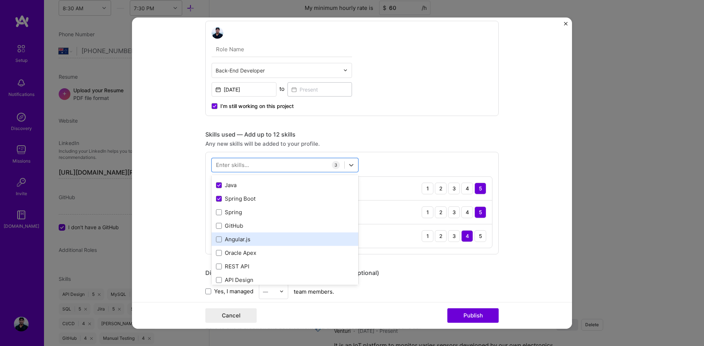
scroll to position [73, 0]
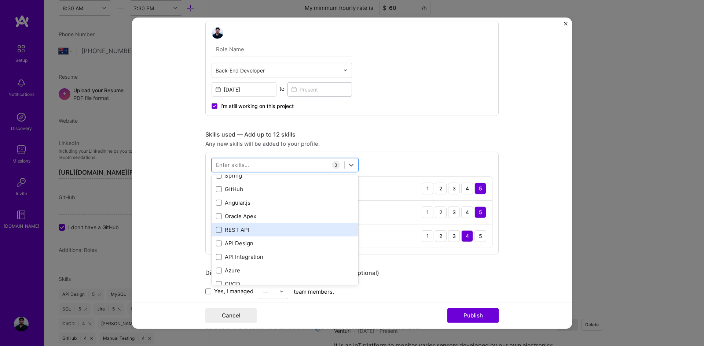
click at [217, 232] on span at bounding box center [219, 230] width 6 height 6
click at [0, 0] on input "checkbox" at bounding box center [0, 0] width 0 height 0
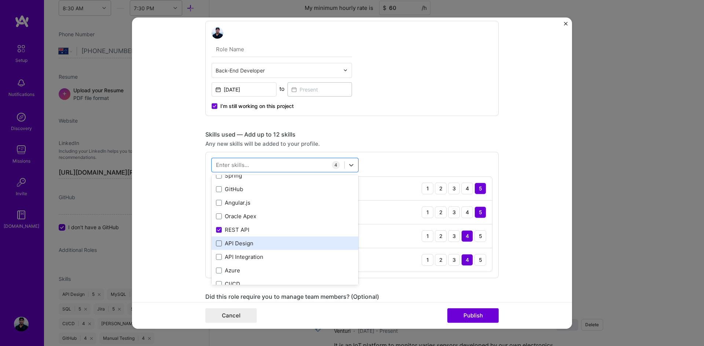
click at [216, 244] on span at bounding box center [219, 244] width 6 height 6
click at [0, 0] on input "checkbox" at bounding box center [0, 0] width 0 height 0
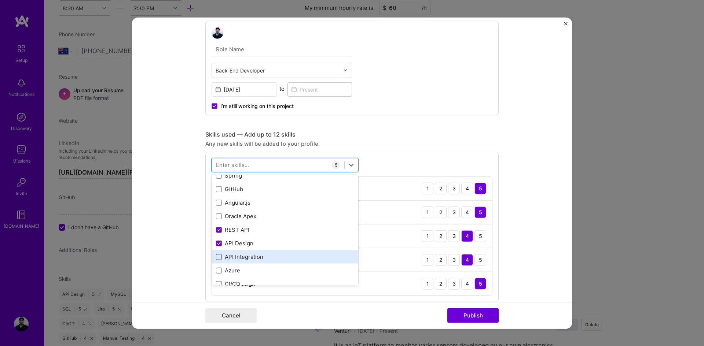
click at [216, 258] on span at bounding box center [219, 257] width 6 height 6
click at [0, 0] on input "checkbox" at bounding box center [0, 0] width 0 height 0
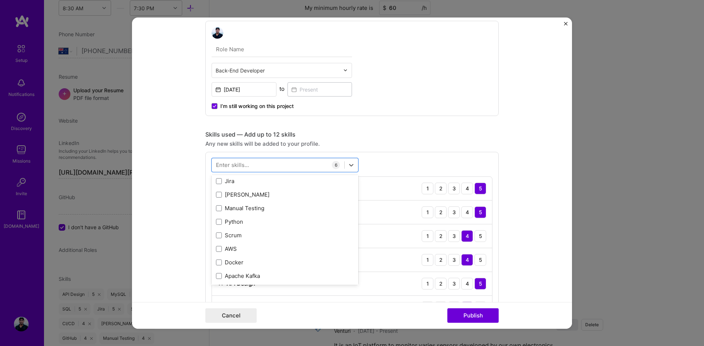
scroll to position [220, 0]
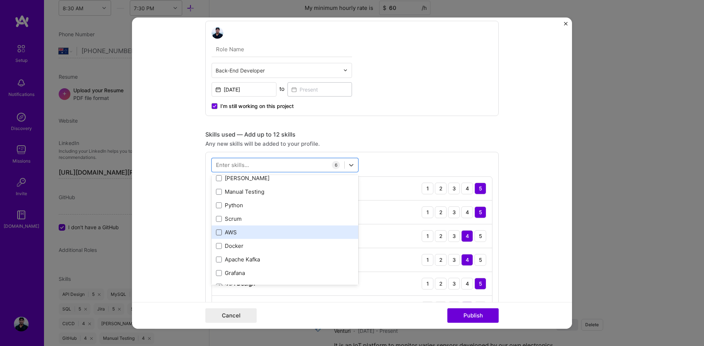
click at [216, 235] on span at bounding box center [219, 233] width 6 height 6
click at [0, 0] on input "checkbox" at bounding box center [0, 0] width 0 height 0
click at [259, 167] on div at bounding box center [278, 165] width 132 height 12
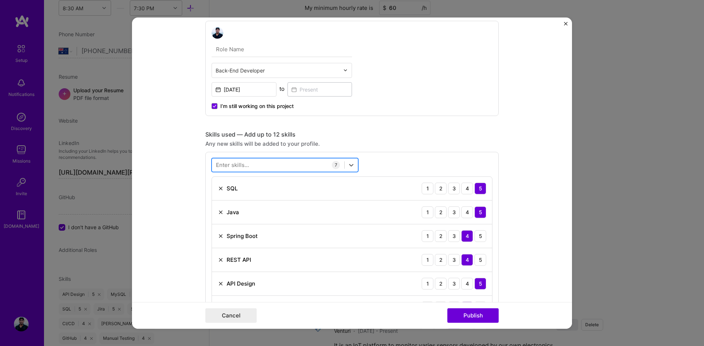
click at [262, 163] on div at bounding box center [278, 165] width 132 height 12
click at [290, 166] on div "acti acti" at bounding box center [278, 165] width 132 height 12
type input "a"
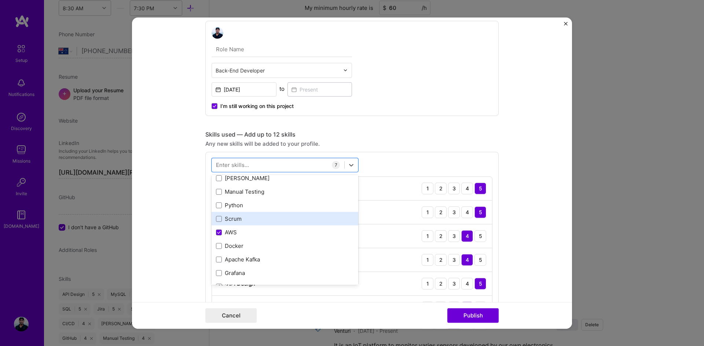
scroll to position [147, 0]
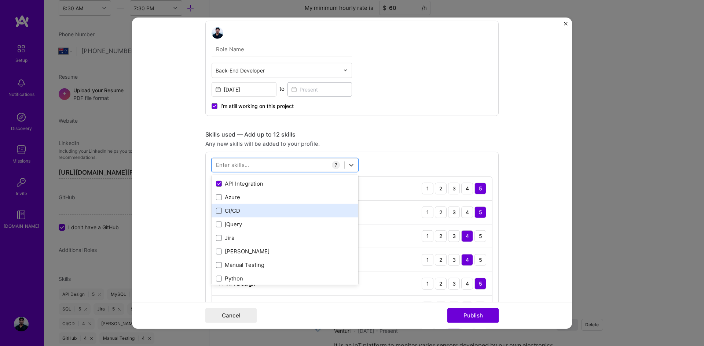
click at [219, 212] on span at bounding box center [219, 211] width 6 height 6
click at [0, 0] on input "checkbox" at bounding box center [0, 0] width 0 height 0
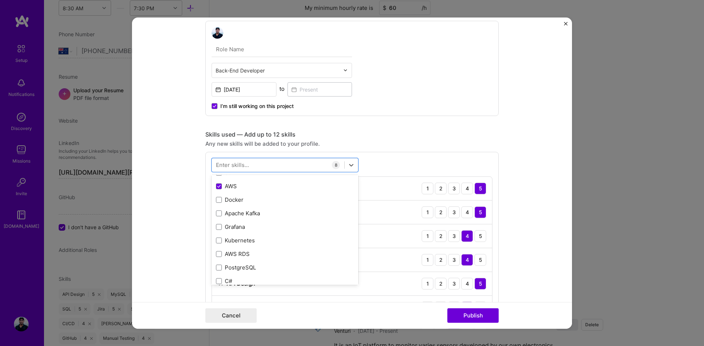
scroll to position [330, 0]
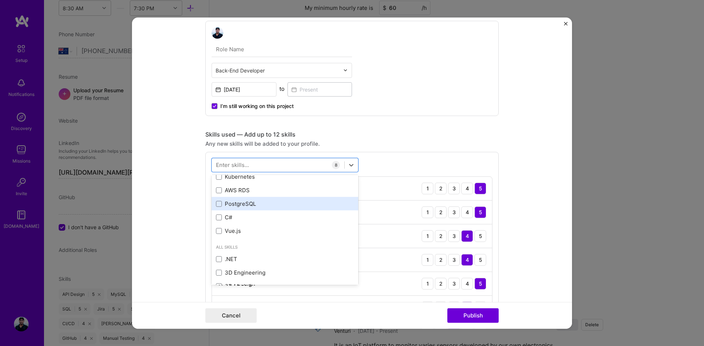
click at [218, 207] on div "PostgreSQL" at bounding box center [285, 204] width 138 height 8
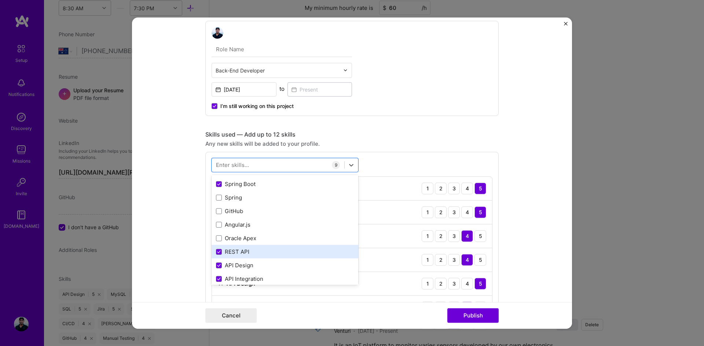
scroll to position [73, 0]
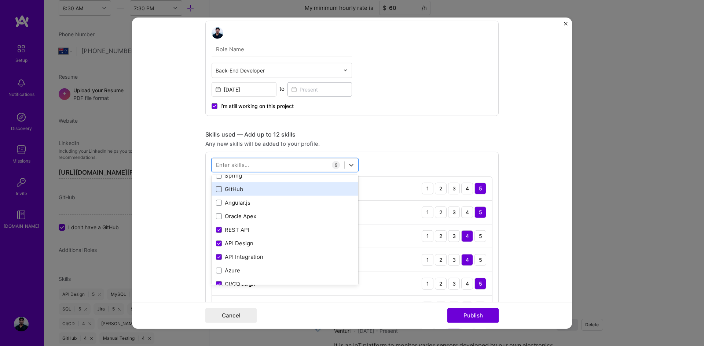
click at [218, 190] on span at bounding box center [219, 190] width 6 height 6
click at [0, 0] on input "checkbox" at bounding box center [0, 0] width 0 height 0
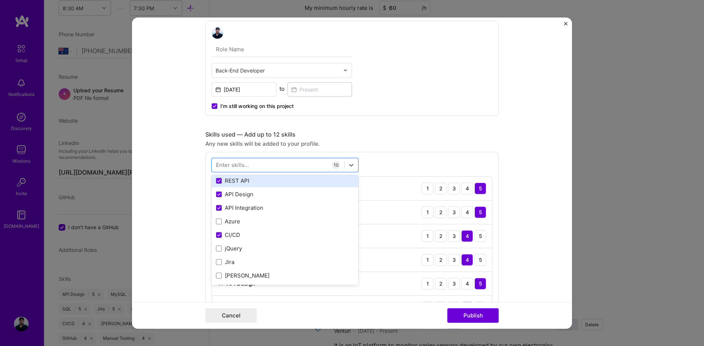
scroll to position [147, 0]
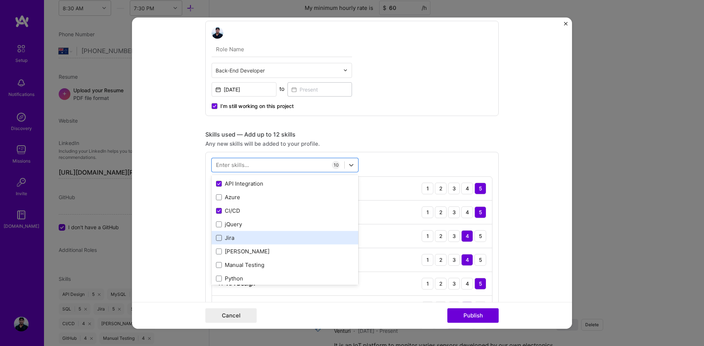
click at [218, 236] on span at bounding box center [219, 238] width 6 height 6
click at [0, 0] on input "checkbox" at bounding box center [0, 0] width 0 height 0
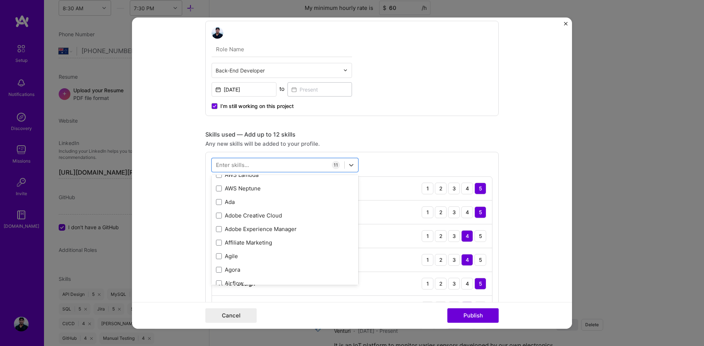
scroll to position [586, 0]
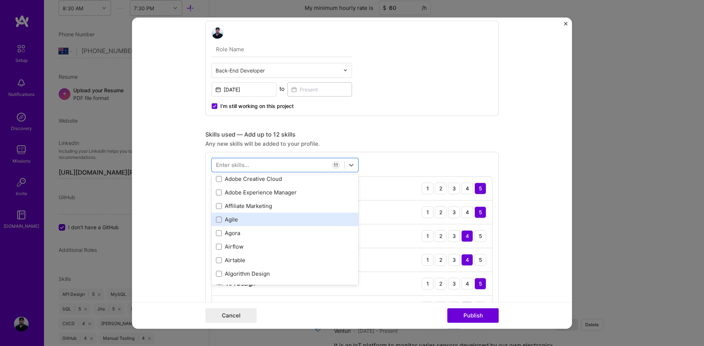
click at [232, 219] on div "Agile" at bounding box center [285, 220] width 138 height 8
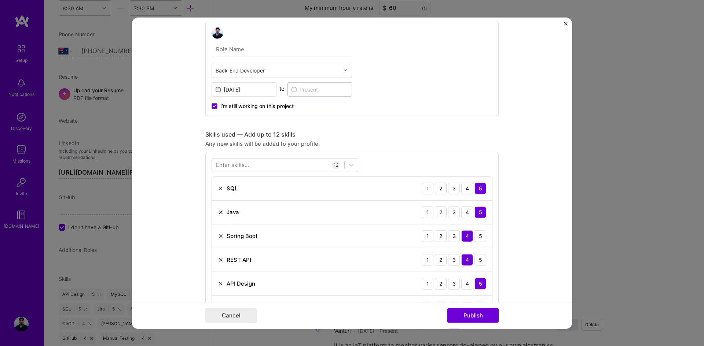
click at [529, 150] on form "Project title Vehicle Trip Tracking System Company Venturi Project industry Ind…" at bounding box center [352, 173] width 440 height 312
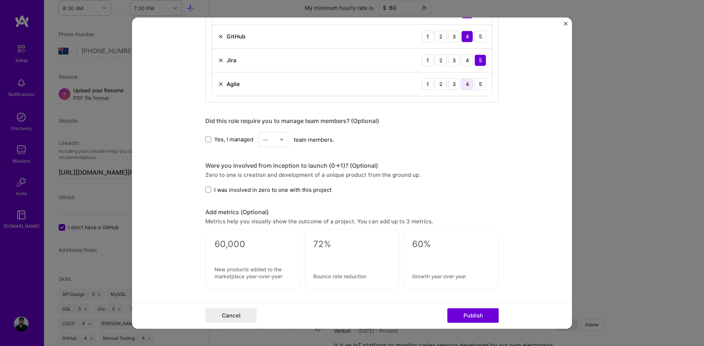
click at [464, 88] on div "4" at bounding box center [467, 84] width 12 height 12
click at [206, 193] on label "I was involved in zero to one with this project" at bounding box center [268, 190] width 126 height 8
click at [0, 0] on input "I was involved in zero to one with this project" at bounding box center [0, 0] width 0 height 0
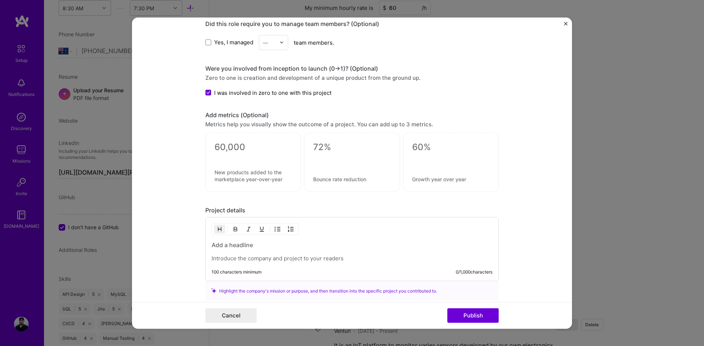
scroll to position [696, 0]
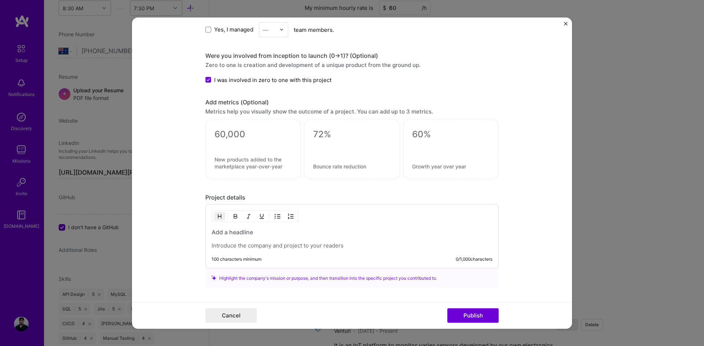
drag, startPoint x: 256, startPoint y: 231, endPoint x: 196, endPoint y: 232, distance: 60.1
click at [196, 232] on form "Project title Vehicle Trip Tracking System Company Venturi Project industry Ind…" at bounding box center [352, 173] width 440 height 312
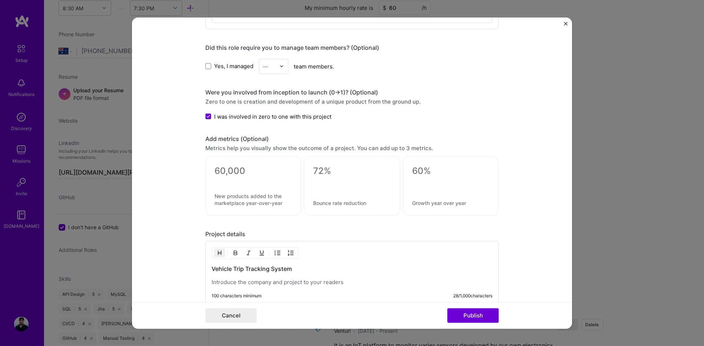
scroll to position [757, 0]
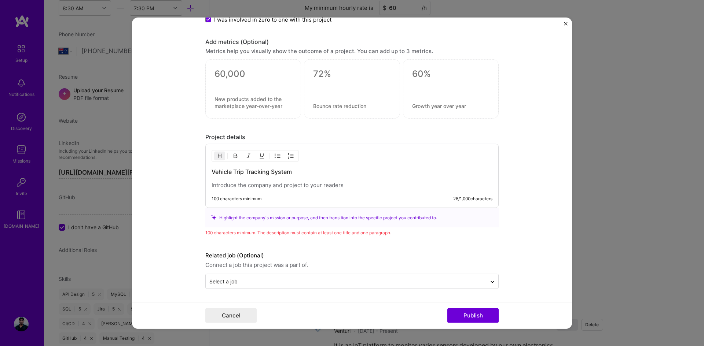
click at [263, 198] on div "100 characters minimum 28 / 1,000 characters" at bounding box center [351, 199] width 281 height 6
click at [241, 196] on div "100 characters minimum" at bounding box center [236, 199] width 50 height 6
click at [220, 182] on p at bounding box center [351, 185] width 281 height 7
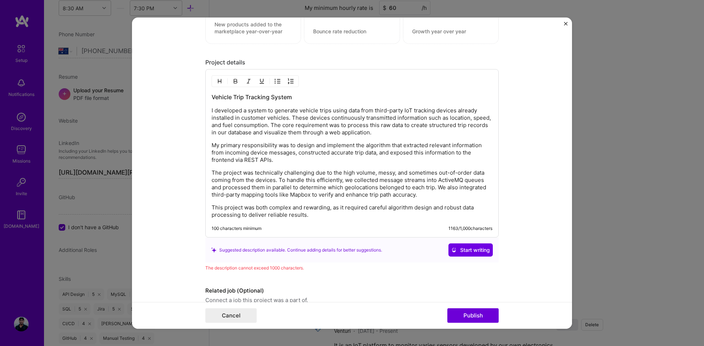
scroll to position [794, 0]
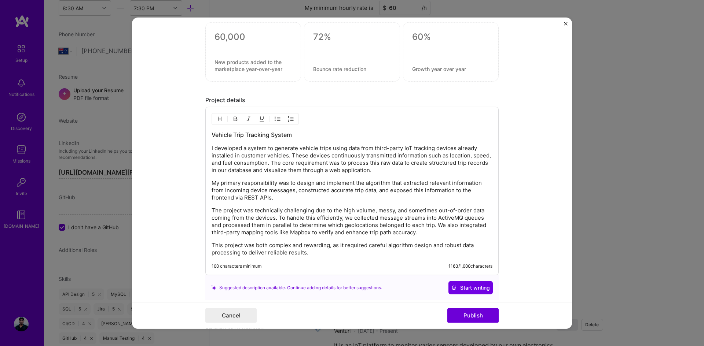
click at [378, 169] on p "I developed a system to generate vehicle trips using data from third-party IoT …" at bounding box center [351, 159] width 281 height 29
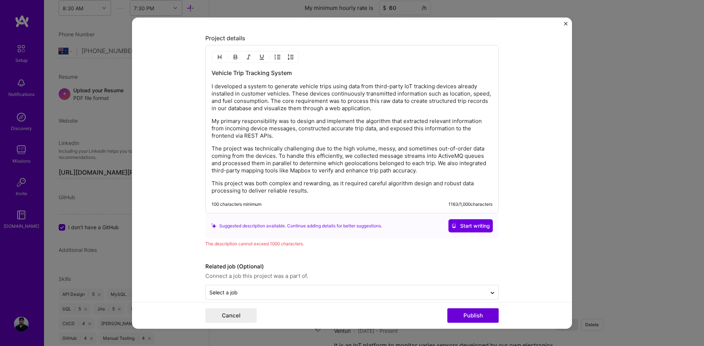
scroll to position [867, 0]
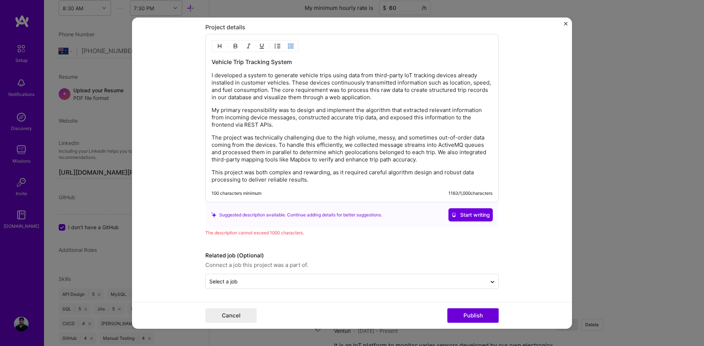
drag, startPoint x: 333, startPoint y: 187, endPoint x: 243, endPoint y: 123, distance: 110.0
click at [244, 124] on div "Vehicle Trip Tracking System I developed a system to generate vehicle trips usi…" at bounding box center [351, 118] width 293 height 169
click at [211, 75] on p "I developed a system to generate vehicle trips using data from third-party IoT …" at bounding box center [351, 86] width 281 height 29
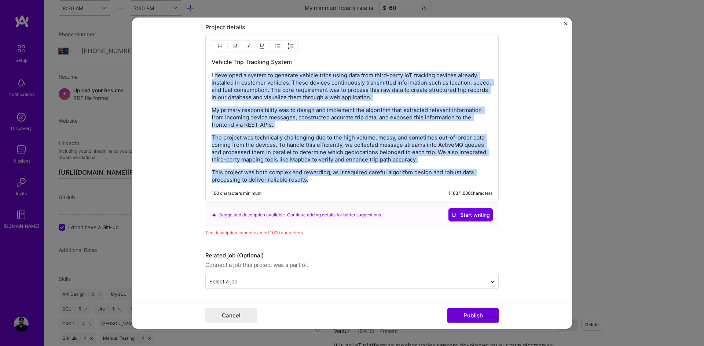
drag, startPoint x: 211, startPoint y: 73, endPoint x: 303, endPoint y: 185, distance: 145.0
click at [303, 185] on div "Vehicle Trip Tracking System I developed a system to generate vehicle trips usi…" at bounding box center [351, 118] width 293 height 169
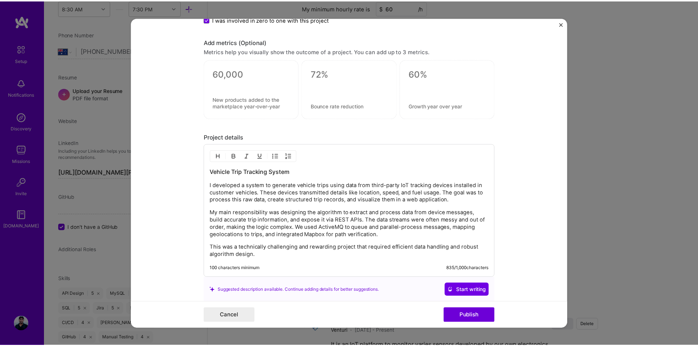
scroll to position [823, 0]
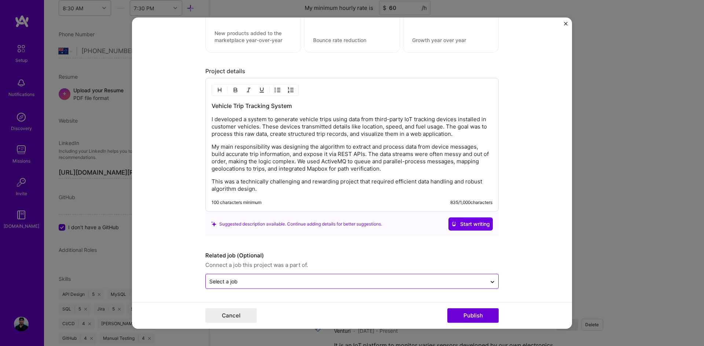
click at [376, 281] on input "text" at bounding box center [345, 282] width 273 height 8
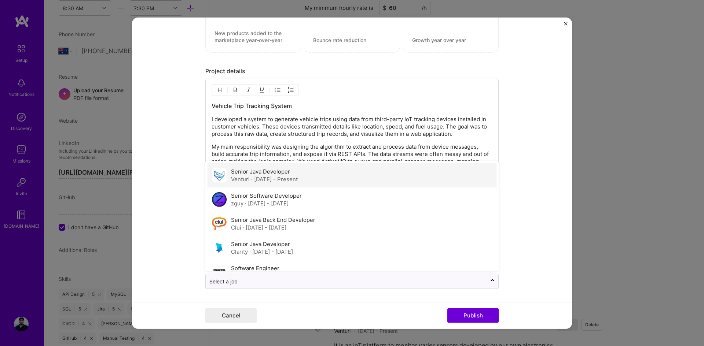
click at [315, 181] on div "Senior Java Developer Venturi · [DATE] - Present" at bounding box center [351, 175] width 289 height 24
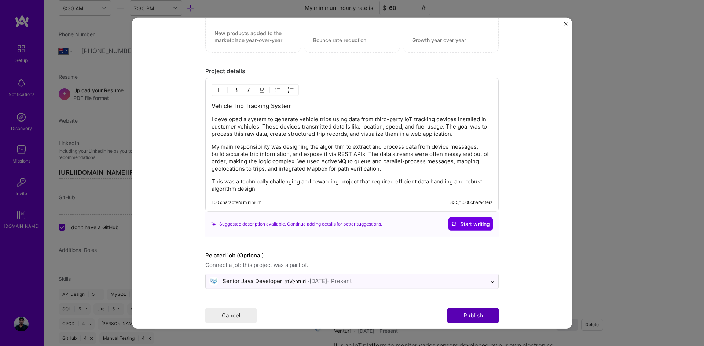
click at [473, 316] on button "Publish" at bounding box center [472, 316] width 51 height 15
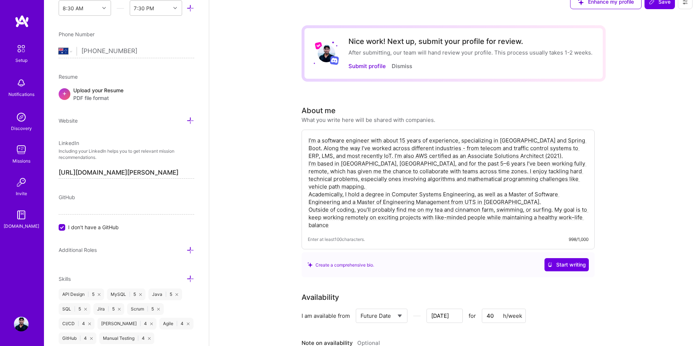
scroll to position [0, 0]
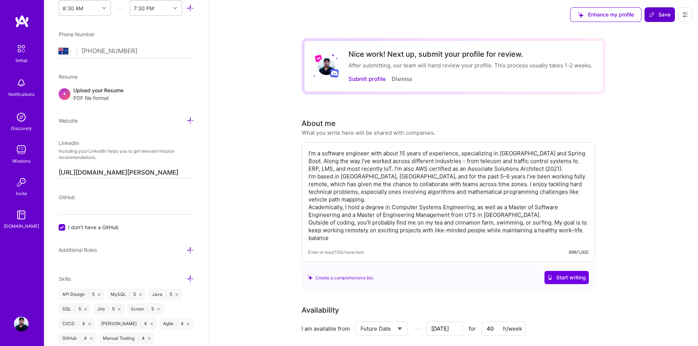
click at [661, 19] on button "Save" at bounding box center [660, 14] width 30 height 15
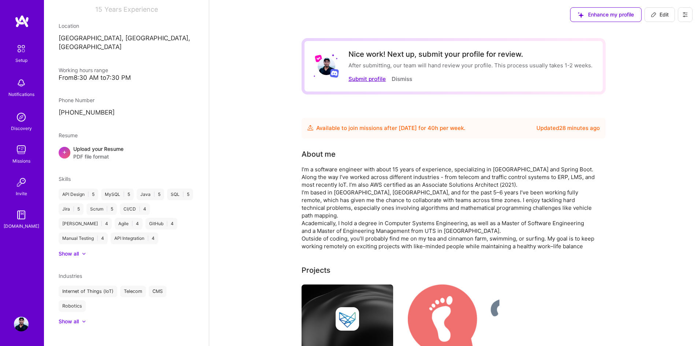
click at [367, 78] on button "Submit profile" at bounding box center [366, 79] width 37 height 8
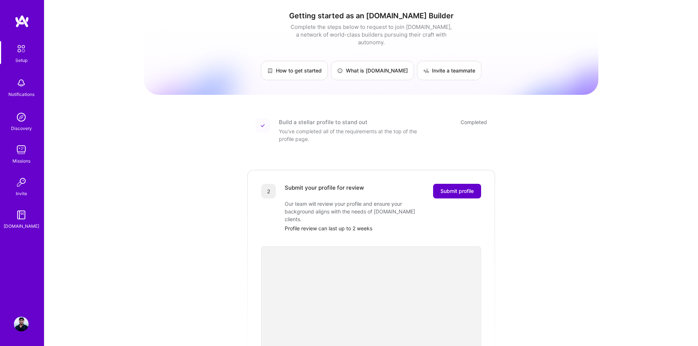
click at [461, 188] on span "Submit profile" at bounding box center [456, 191] width 33 height 7
